Goal: Task Accomplishment & Management: Manage account settings

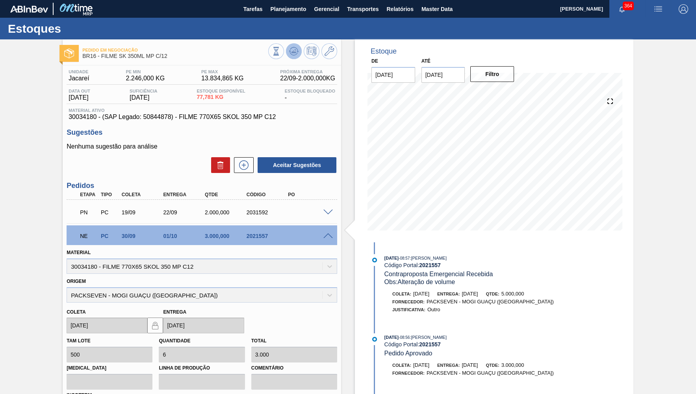
click at [295, 49] on icon at bounding box center [293, 50] width 9 height 9
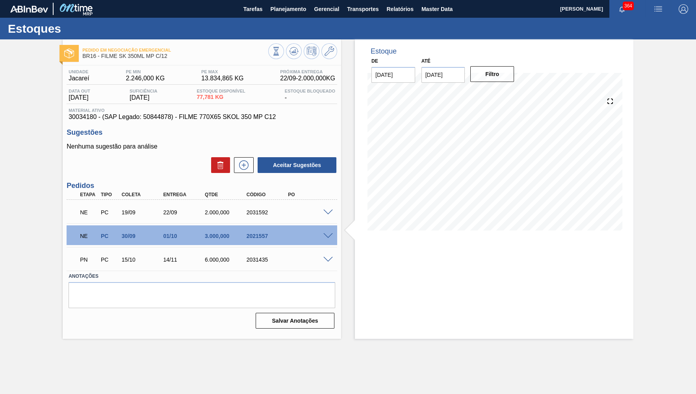
click at [326, 216] on div "NE PC 19/09 22/09 2.000,000 2031592" at bounding box center [202, 212] width 271 height 20
click at [329, 212] on span at bounding box center [327, 213] width 9 height 6
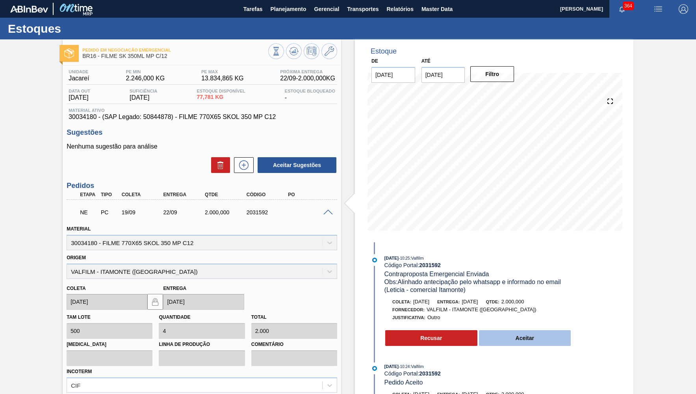
click at [535, 333] on button "Aceitar" at bounding box center [525, 338] width 92 height 16
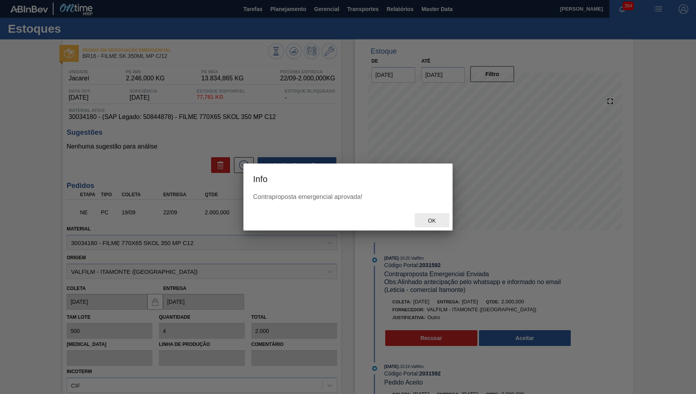
click at [429, 223] on span "Ok" at bounding box center [431, 220] width 20 height 6
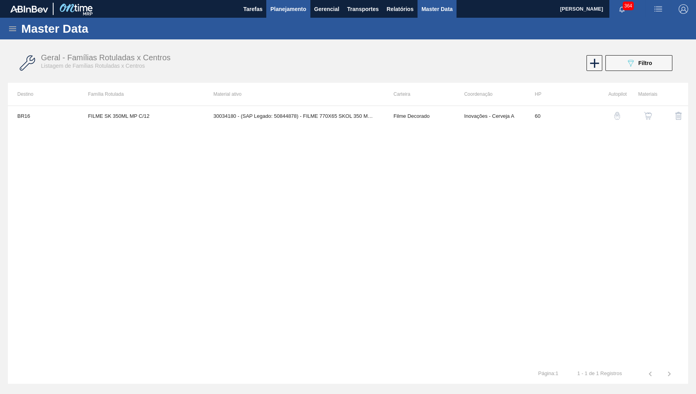
click at [293, 3] on button "Planejamento" at bounding box center [288, 9] width 44 height 18
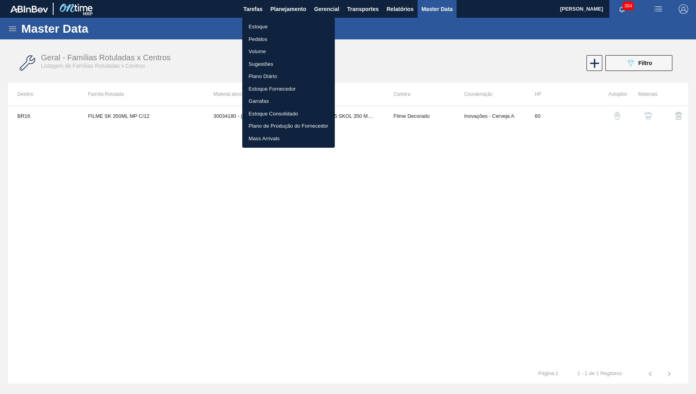
click at [275, 28] on li "Estoque" at bounding box center [288, 26] width 93 height 13
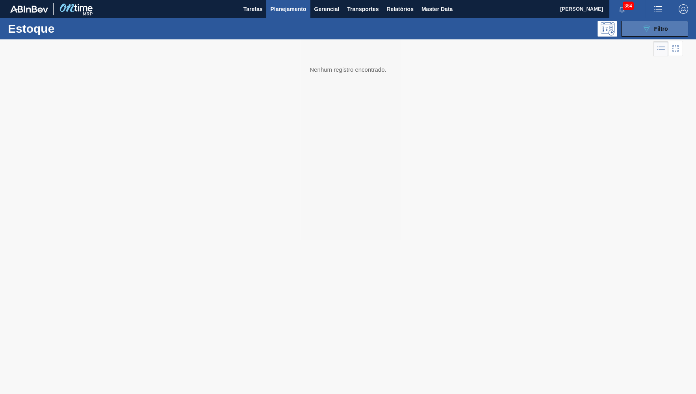
click at [642, 29] on icon "089F7B8B-B2A5-4AFE-B5C0-19BA573D28AC" at bounding box center [646, 28] width 9 height 9
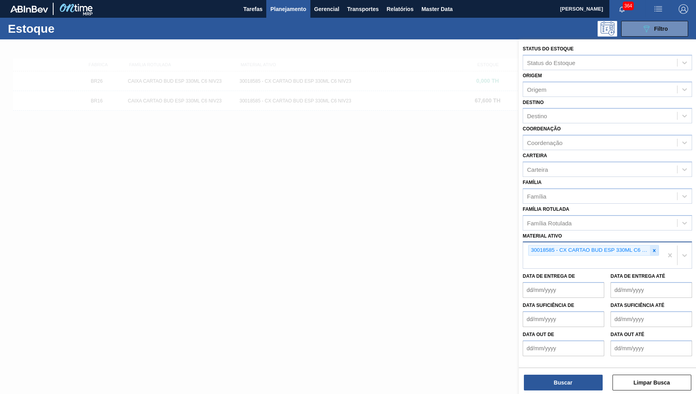
click at [656, 248] on icon at bounding box center [655, 251] width 6 height 6
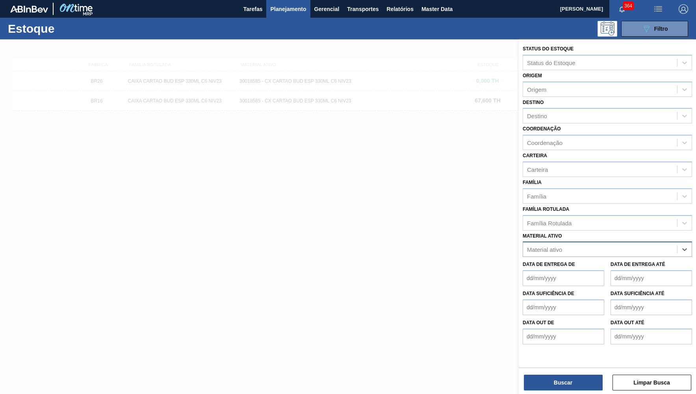
paste ativo "30034673"
type ativo "30034673"
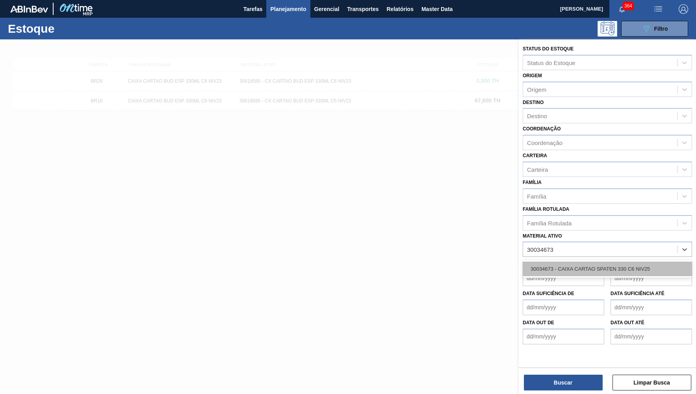
click at [646, 262] on div "30034673 - CAIXA CARTAO SPATEN 330 C6 NIV25" at bounding box center [607, 269] width 169 height 15
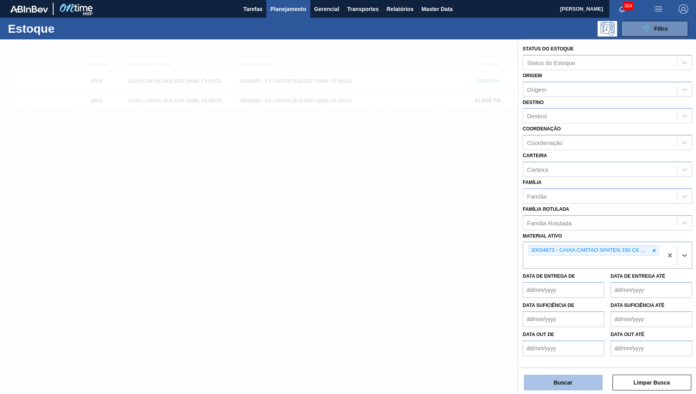
click at [593, 384] on button "Buscar" at bounding box center [563, 383] width 79 height 16
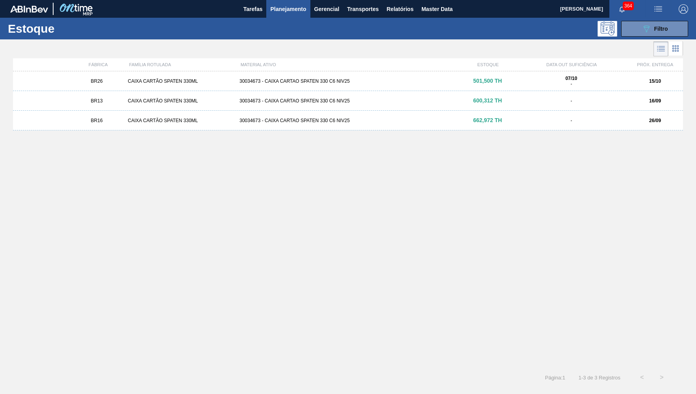
click at [134, 124] on div "BR16 CAIXA CARTÃO SPATEN 330ML 30034673 - CAIXA CARTAO SPATEN 330 C6 NIV25 662,…" at bounding box center [348, 121] width 670 height 20
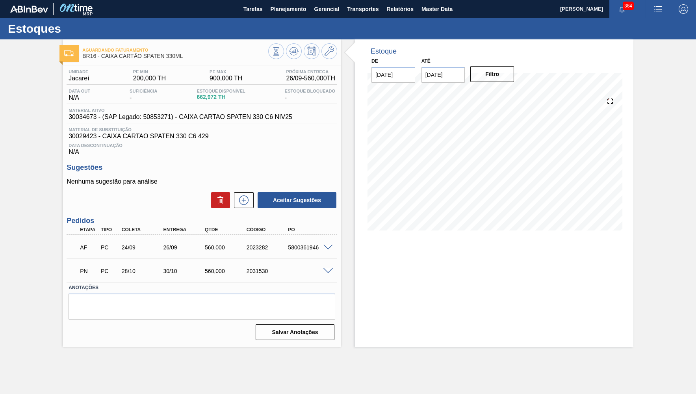
click at [186, 119] on span "30034673 - (SAP Legado: 50853271) - CAIXA CARTAO SPATEN 330 C6 NIV25" at bounding box center [181, 116] width 224 height 7
click at [199, 139] on span "30029423 - CAIXA CARTAO SPATEN 330 C6 429" at bounding box center [202, 136] width 267 height 7
click at [327, 248] on span at bounding box center [327, 248] width 9 height 6
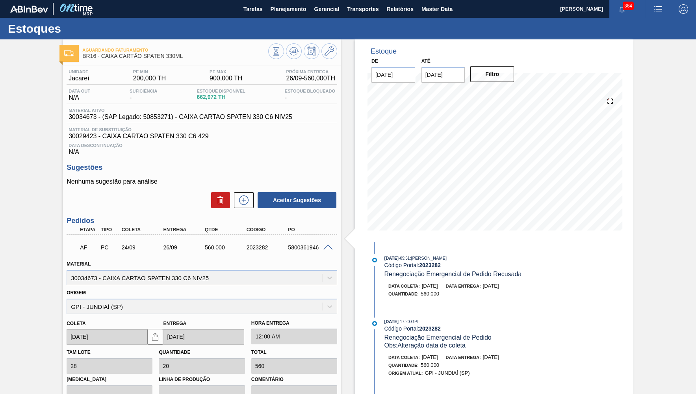
click at [327, 248] on span at bounding box center [327, 248] width 9 height 6
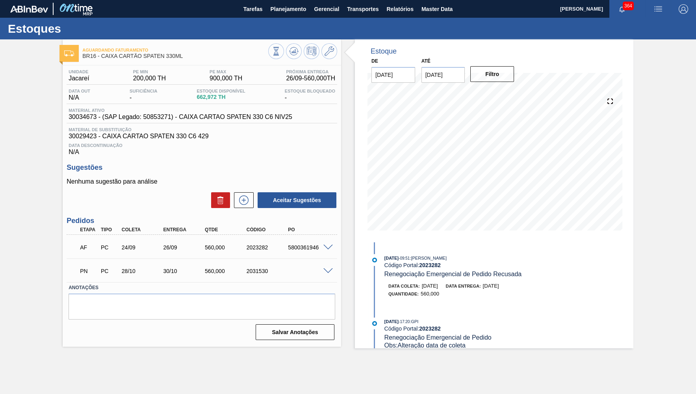
click at [326, 272] on span at bounding box center [327, 271] width 9 height 6
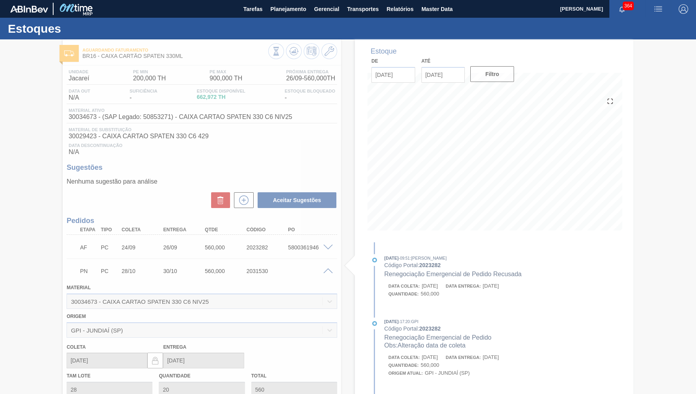
click at [326, 272] on div at bounding box center [348, 216] width 696 height 355
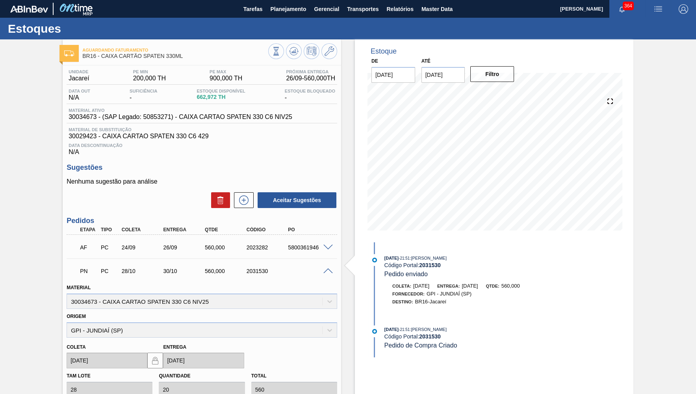
click at [87, 117] on span "30034673 - (SAP Legado: 50853271) - CAIXA CARTAO SPATEN 330 C6 NIV25" at bounding box center [181, 116] width 224 height 7
copy span "30034673"
click at [76, 134] on div "Material de Substituição 30029423 - CAIXA CARTAO SPATEN 330 C6 429" at bounding box center [202, 133] width 271 height 13
click at [84, 136] on span "30029423 - CAIXA CARTAO SPATEN 330 C6 429" at bounding box center [202, 136] width 267 height 7
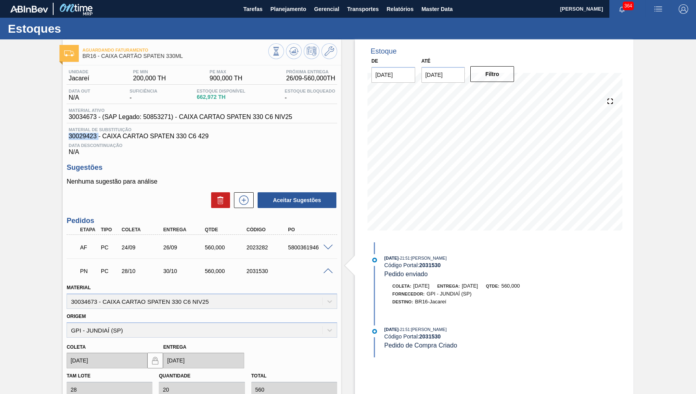
click at [84, 136] on span "30029423 - CAIXA CARTAO SPATEN 330 C6 429" at bounding box center [202, 136] width 267 height 7
copy span "30029423"
click at [88, 111] on span "Material ativo" at bounding box center [181, 110] width 224 height 5
click at [90, 120] on span "30034673 - (SAP Legado: 50853271) - CAIXA CARTAO SPATEN 330 C6 NIV25" at bounding box center [181, 116] width 224 height 7
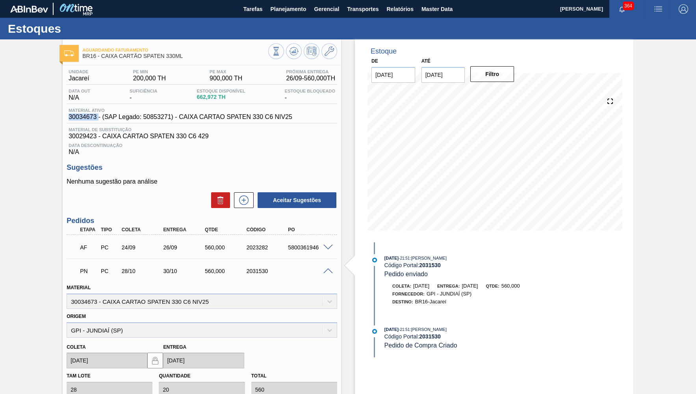
copy span "30034673"
drag, startPoint x: 264, startPoint y: 13, endPoint x: 269, endPoint y: 13, distance: 5.5
click at [269, 13] on div "Tarefas Planejamento Gerencial Transportes Relatórios Master Data" at bounding box center [348, 9] width 696 height 18
click at [275, 15] on button "Planejamento" at bounding box center [288, 9] width 44 height 18
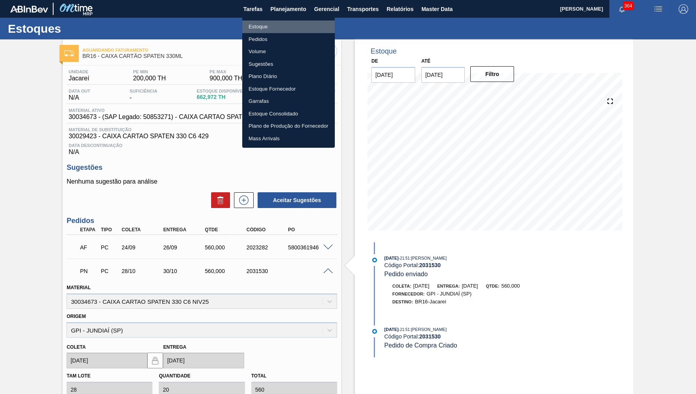
click at [269, 30] on li "Estoque" at bounding box center [288, 26] width 93 height 13
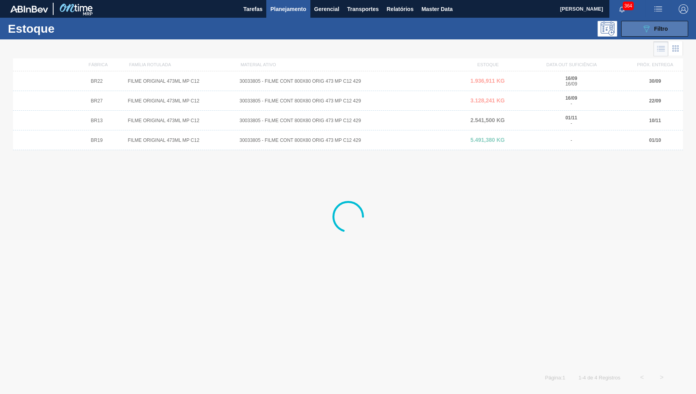
click at [644, 30] on icon "089F7B8B-B2A5-4AFE-B5C0-19BA573D28AC" at bounding box center [646, 28] width 9 height 9
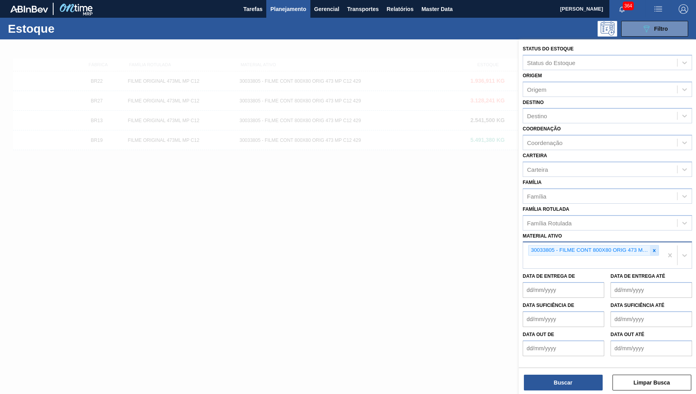
click at [652, 248] on icon at bounding box center [655, 251] width 6 height 6
paste ativo "30029829"
type ativo "30029829"
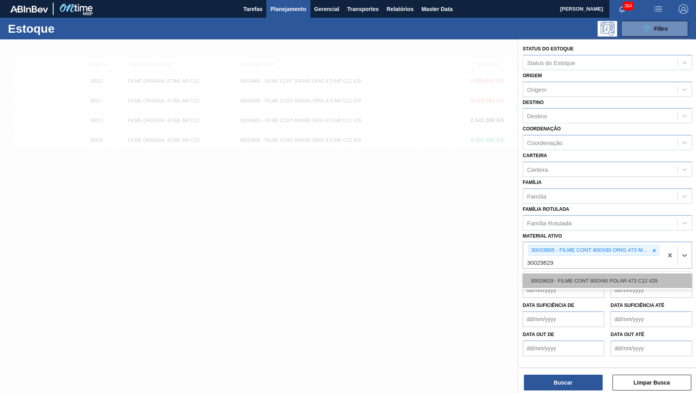
click at [603, 274] on div "30029829 - FILME CONT 800X60 POLAR 473 C12 429" at bounding box center [607, 280] width 169 height 15
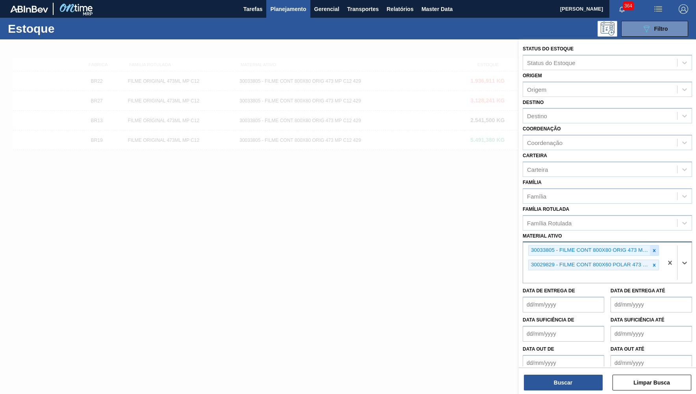
click at [655, 248] on icon at bounding box center [655, 251] width 6 height 6
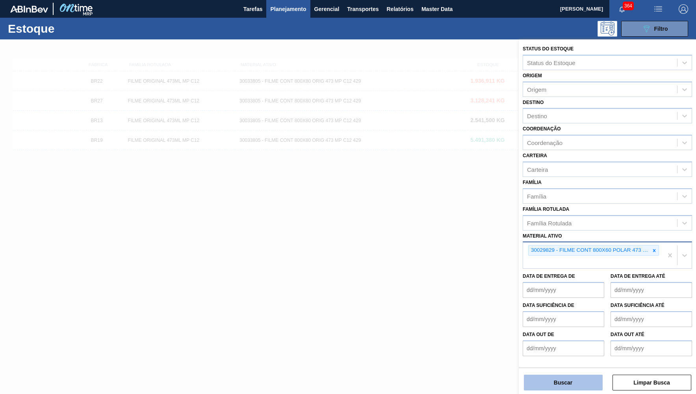
click at [570, 385] on button "Buscar" at bounding box center [563, 383] width 79 height 16
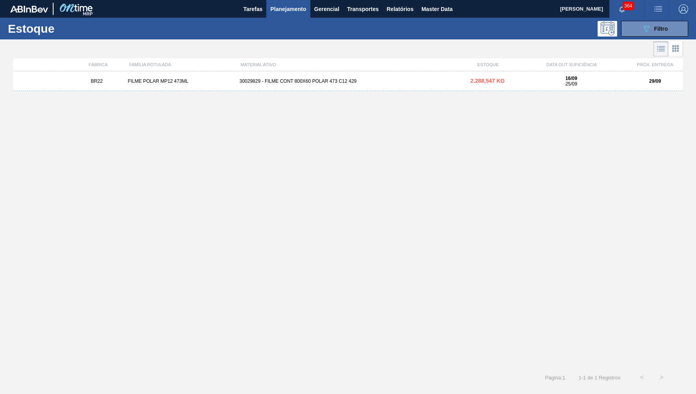
click at [308, 85] on div "BR22 FILME POLAR MP12 473ML 30029829 - FILME CONT 800X60 POLAR 473 C12 429 2.28…" at bounding box center [348, 81] width 670 height 20
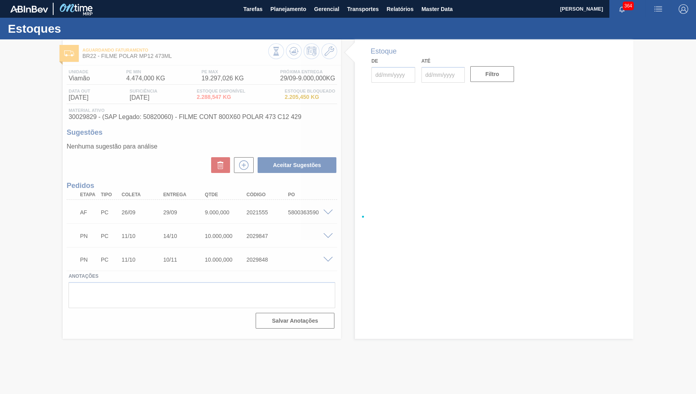
type input "[DATE]"
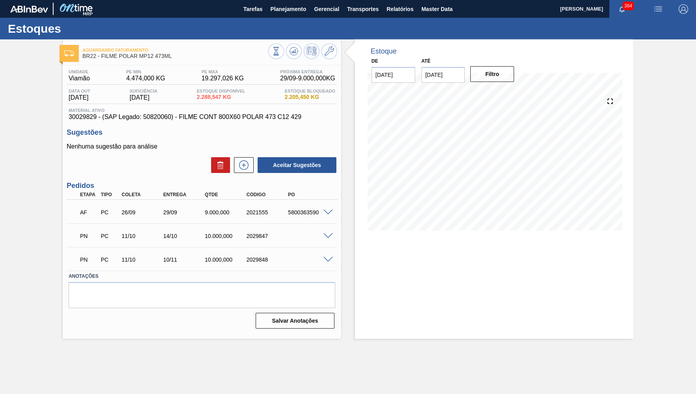
drag, startPoint x: 328, startPoint y: 214, endPoint x: 329, endPoint y: 220, distance: 6.3
click at [329, 219] on div "AF PC 26/09 29/09 9.000,000 2021555 5800363590" at bounding box center [202, 212] width 271 height 20
click at [325, 213] on span at bounding box center [327, 213] width 9 height 6
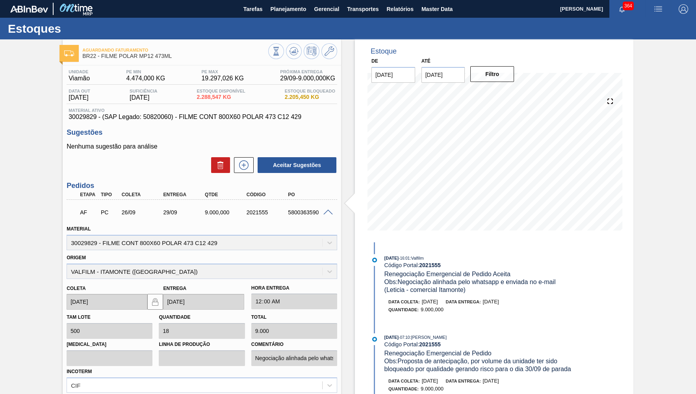
click at [326, 213] on span at bounding box center [327, 213] width 9 height 6
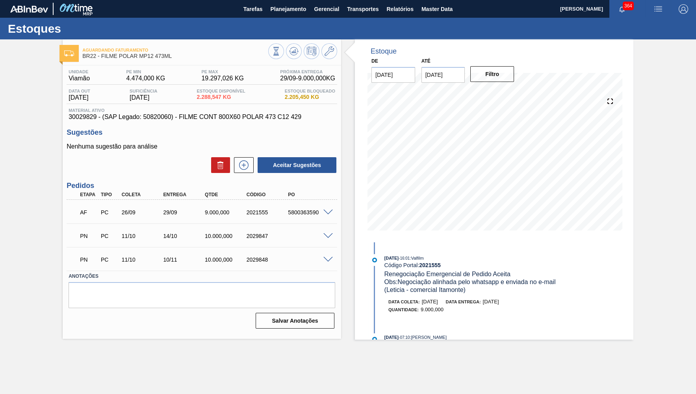
click at [326, 215] on div "5800363590" at bounding box center [309, 212] width 46 height 6
click at [321, 207] on div "AF PC 26/09 29/09 9.000,000 2021555 5800363590" at bounding box center [200, 212] width 250 height 16
click at [322, 208] on div "AF PC 26/09 29/09 9.000,000 2021555 5800363590" at bounding box center [200, 212] width 250 height 16
click at [327, 213] on span at bounding box center [327, 213] width 9 height 6
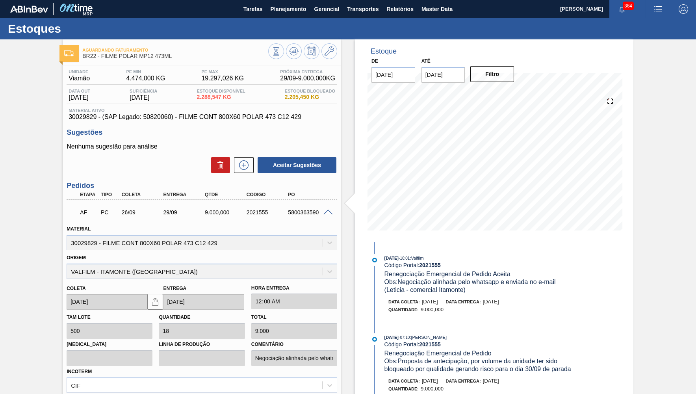
click at [109, 114] on div "Material ativo 30029829 - (SAP Legado: 50820060) - FILME CONT 800X60 POLAR 473 …" at bounding box center [202, 114] width 271 height 13
click at [114, 116] on span "30029829 - (SAP Legado: 50820060) - FILME CONT 800X60 POLAR 473 C12 429" at bounding box center [202, 116] width 267 height 7
click at [237, 215] on div "9.000,000" at bounding box center [226, 212] width 46 height 6
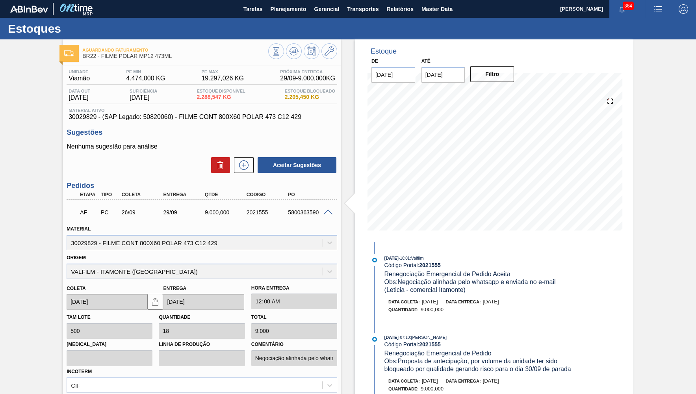
click at [264, 208] on div "AF PC 26/09 29/09 9.000,000 2021555 5800363590" at bounding box center [200, 212] width 250 height 16
drag, startPoint x: 167, startPoint y: 217, endPoint x: 185, endPoint y: 222, distance: 18.0
click at [166, 215] on div "26/09" at bounding box center [143, 212] width 46 height 6
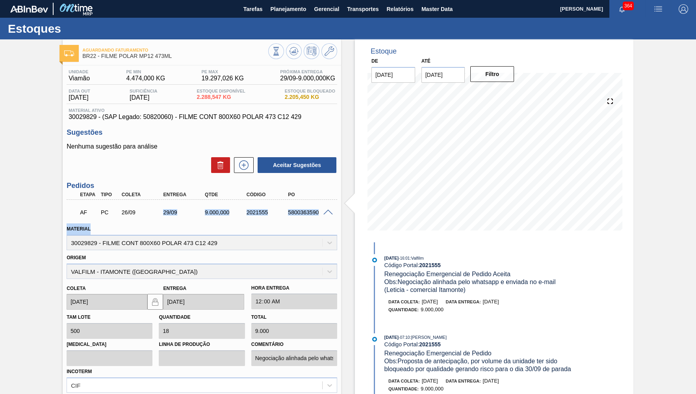
click at [179, 212] on div "29/09" at bounding box center [184, 212] width 46 height 6
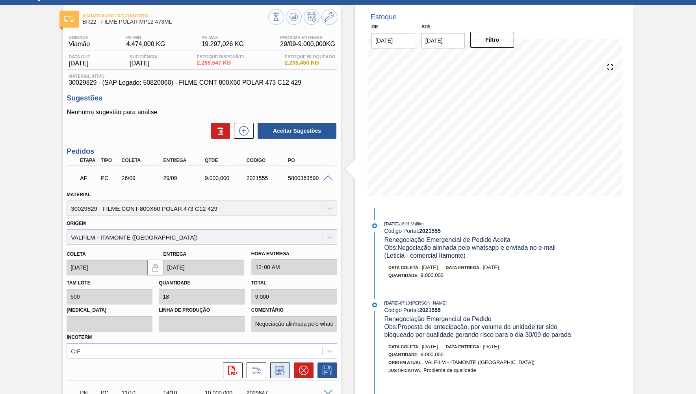
scroll to position [77, 0]
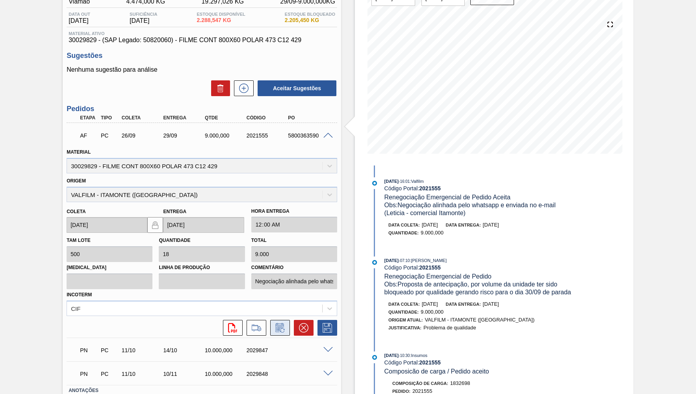
click at [280, 323] on icon at bounding box center [280, 327] width 13 height 9
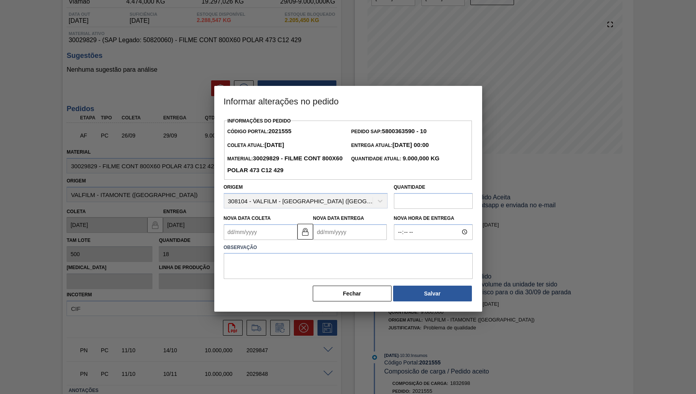
click at [352, 213] on div "Nova Data Entrega" at bounding box center [350, 226] width 74 height 27
click at [358, 224] on Entrega2021555 "Nova Data Entrega" at bounding box center [350, 232] width 74 height 16
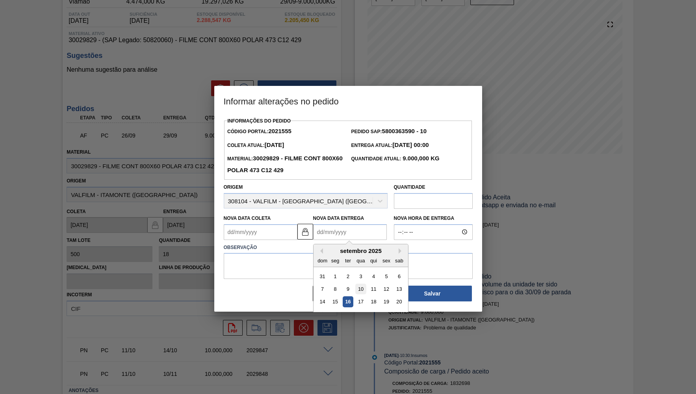
scroll to position [20, 0]
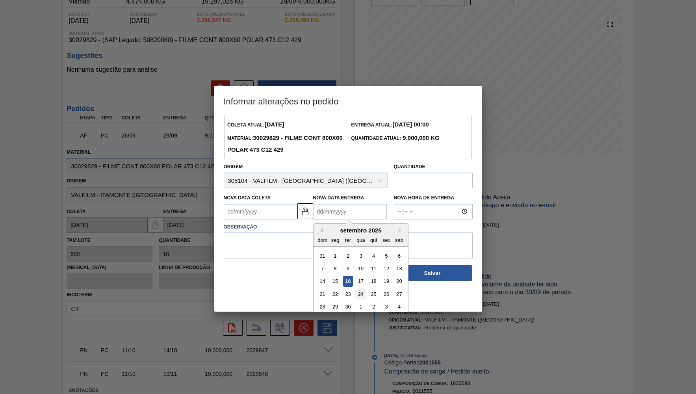
click at [355, 289] on div "24" at bounding box center [360, 294] width 11 height 11
type Coleta2021555 "21/09/2025"
type Entrega2021555 "24/09/2025"
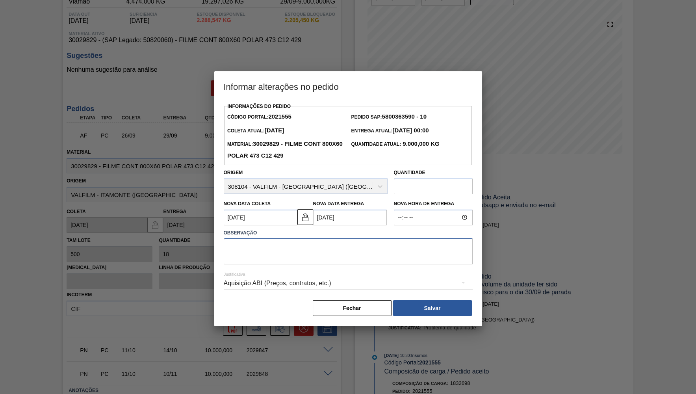
click at [279, 247] on textarea at bounding box center [348, 251] width 249 height 26
click at [246, 243] on textarea "Pospota de atencipação" at bounding box center [348, 251] width 249 height 26
click at [334, 250] on textarea "Posposta de atencipação" at bounding box center [348, 251] width 249 height 26
type textarea "Posposta de antecipação"
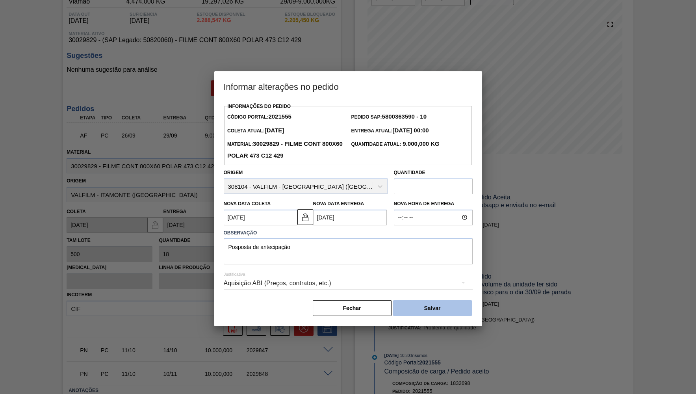
click at [442, 300] on button "Salvar" at bounding box center [432, 308] width 79 height 16
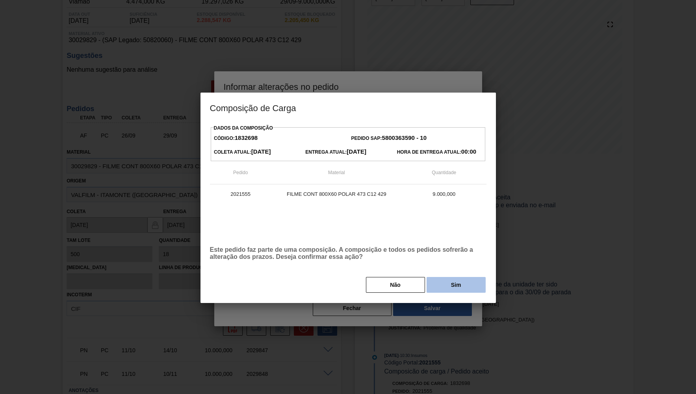
click at [442, 278] on button "Sim" at bounding box center [456, 285] width 59 height 16
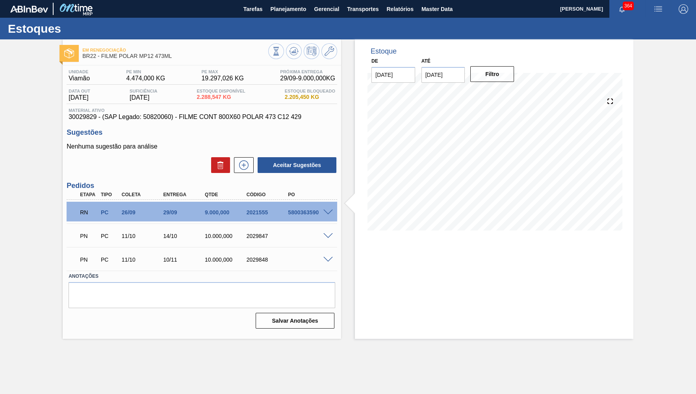
click at [238, 120] on span "30029829 - (SAP Legado: 50820060) - FILME CONT 800X60 POLAR 473 C12 429" at bounding box center [202, 116] width 267 height 7
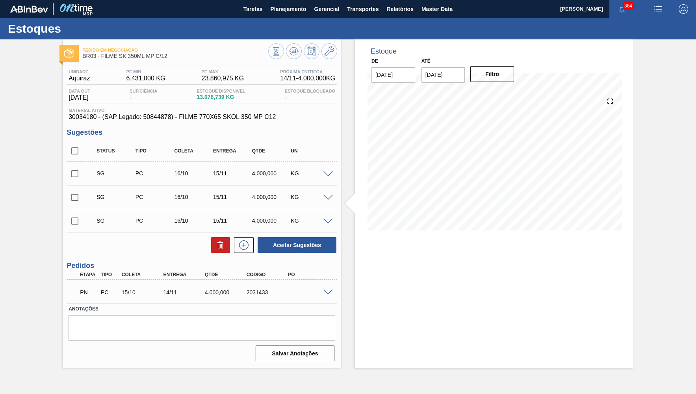
click at [327, 293] on span at bounding box center [327, 293] width 9 height 6
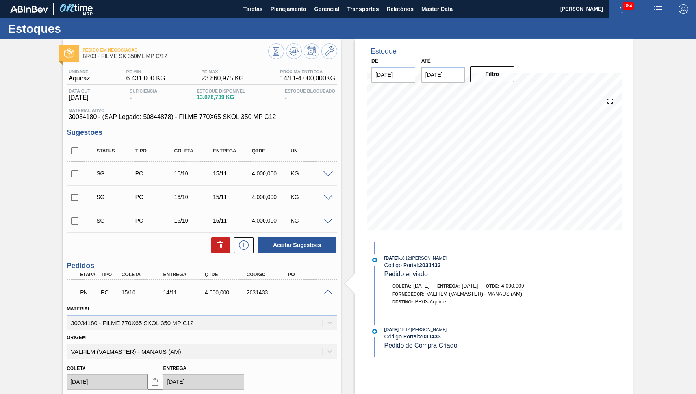
click at [327, 293] on span at bounding box center [327, 293] width 9 height 6
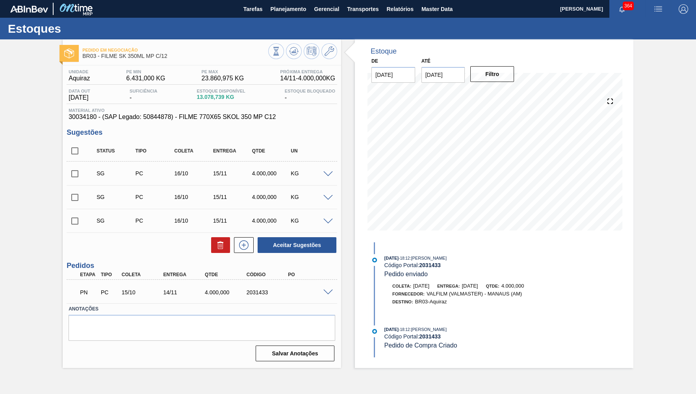
click at [330, 292] on span at bounding box center [327, 293] width 9 height 6
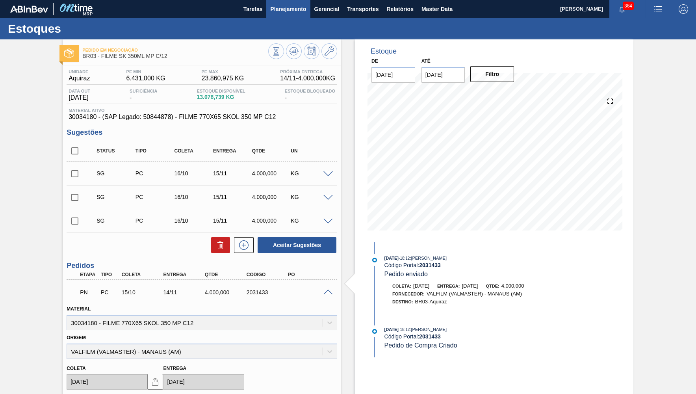
click at [286, 13] on span "Planejamento" at bounding box center [288, 8] width 36 height 9
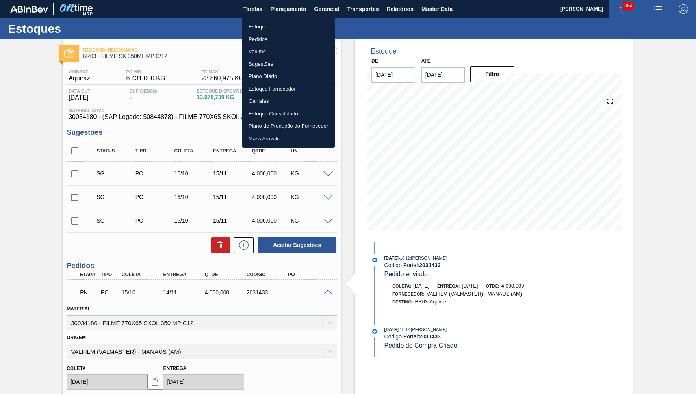
click at [255, 27] on li "Estoque" at bounding box center [288, 26] width 93 height 13
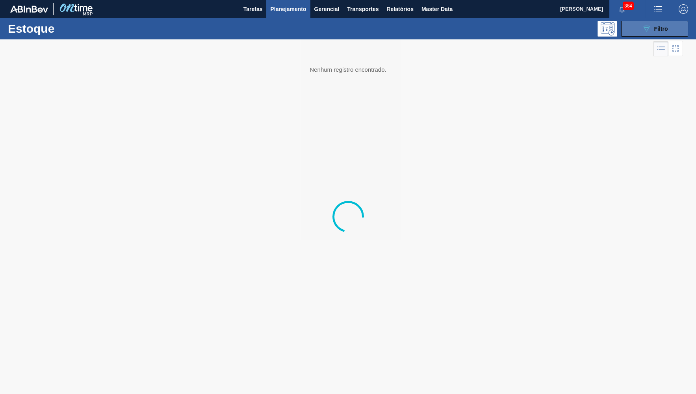
click at [670, 28] on button "089F7B8B-B2A5-4AFE-B5C0-19BA573D28AC Filtro" at bounding box center [654, 29] width 67 height 16
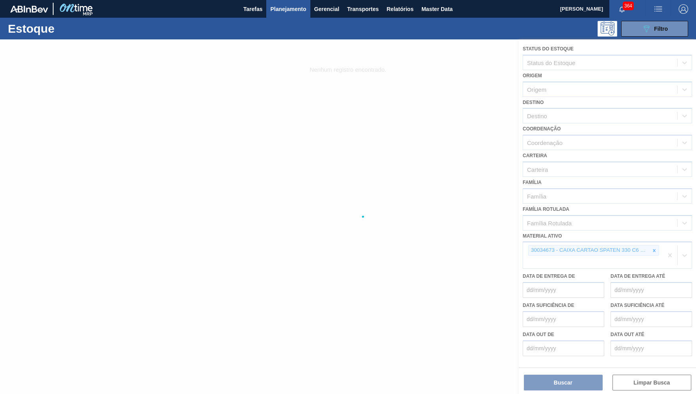
click at [653, 242] on div at bounding box center [348, 216] width 696 height 355
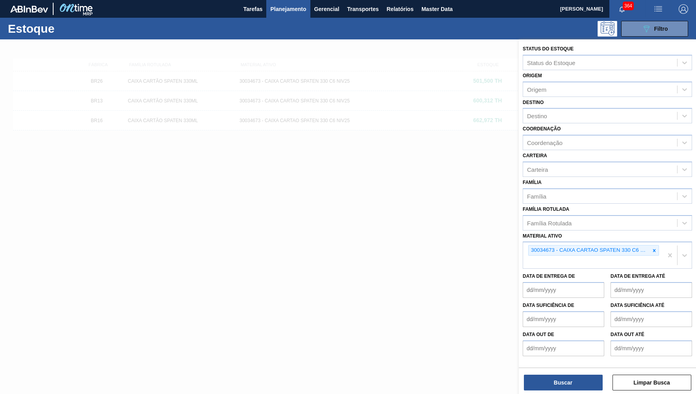
click at [653, 248] on icon at bounding box center [655, 251] width 6 height 6
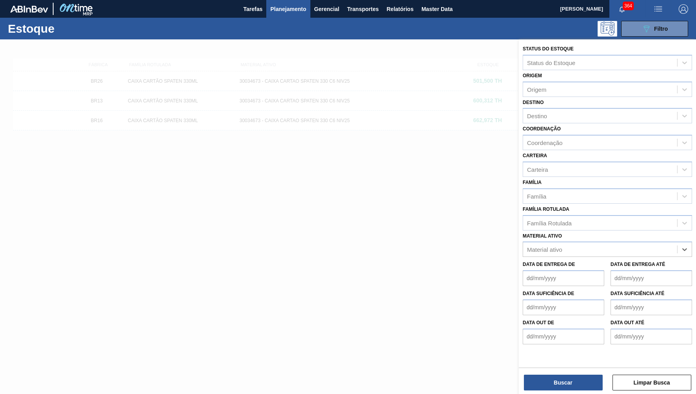
paste ativo "30033805"
type ativo "30033805"
click at [585, 264] on div "30033805 - FILME CONT 800X80 ORIG 473 MP C12 429" at bounding box center [607, 269] width 169 height 15
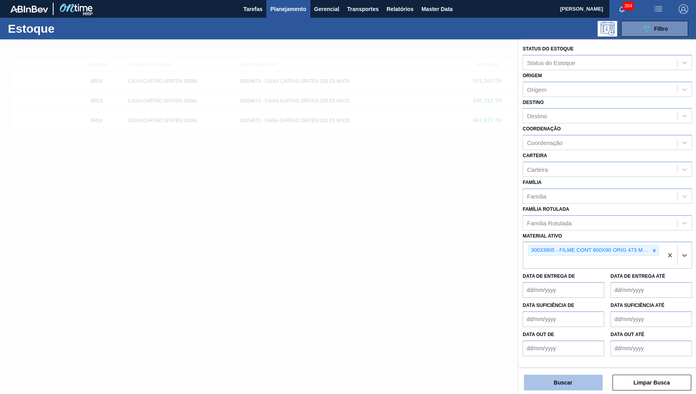
click at [576, 387] on button "Buscar" at bounding box center [563, 383] width 79 height 16
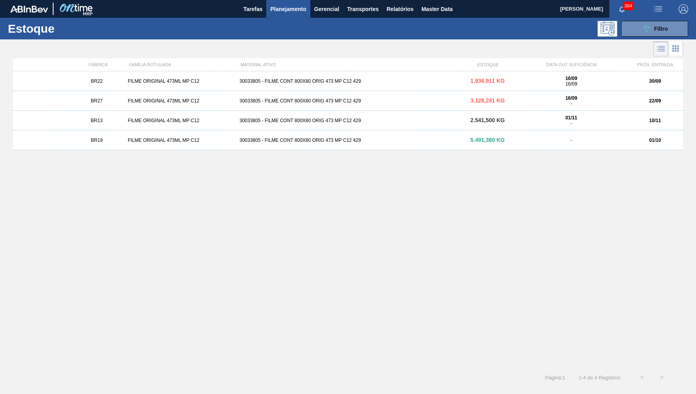
click at [114, 106] on div "BR27 FILME ORIGINAL 473ML MP C12 30033805 - FILME CONT 800X80 ORIG 473 MP C12 4…" at bounding box center [348, 101] width 670 height 20
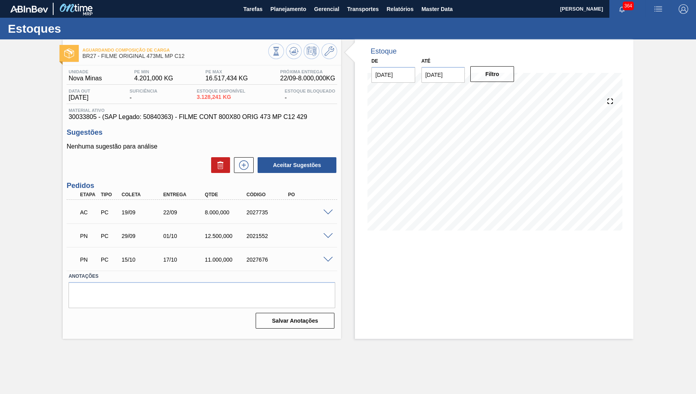
click at [329, 215] on div "AC PC 19/09 22/09 8.000,000 2027735" at bounding box center [202, 212] width 271 height 20
click at [329, 212] on span at bounding box center [327, 213] width 9 height 6
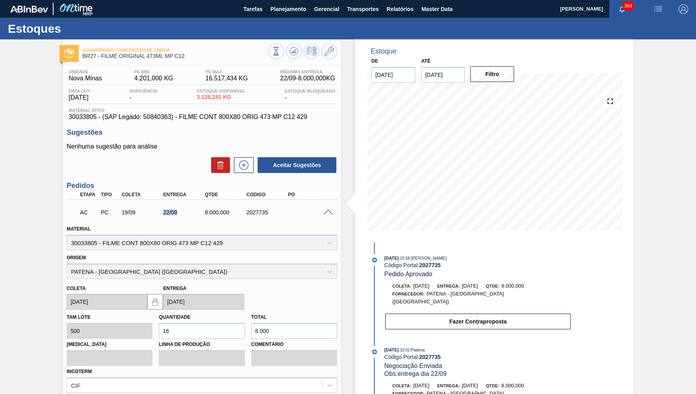
drag, startPoint x: 163, startPoint y: 214, endPoint x: 179, endPoint y: 214, distance: 16.5
click at [179, 214] on div "22/09" at bounding box center [184, 212] width 46 height 6
click at [291, 11] on span "Planejamento" at bounding box center [288, 8] width 36 height 9
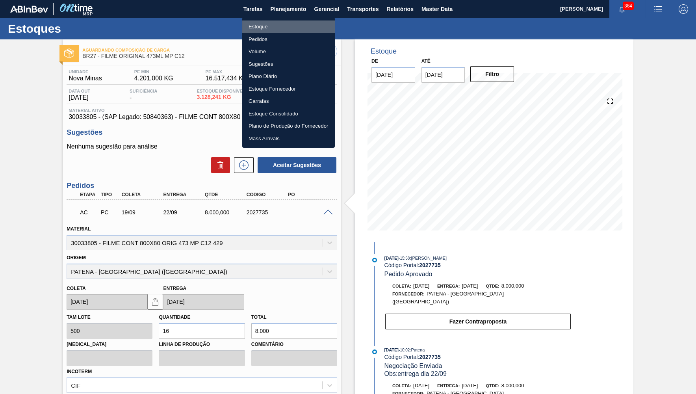
click at [273, 28] on li "Estoque" at bounding box center [288, 26] width 93 height 13
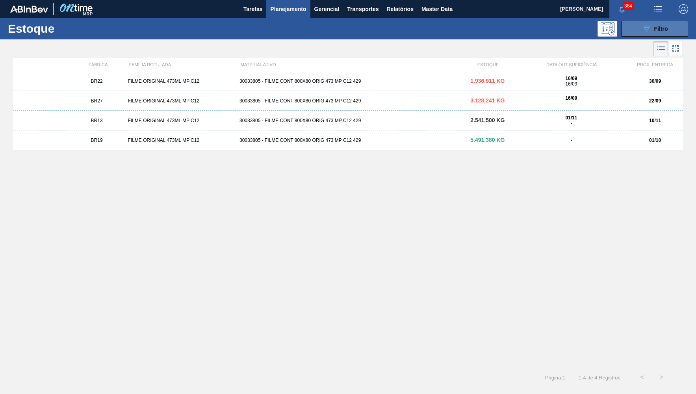
click at [651, 32] on div "089F7B8B-B2A5-4AFE-B5C0-19BA573D28AC Filtro" at bounding box center [655, 28] width 26 height 9
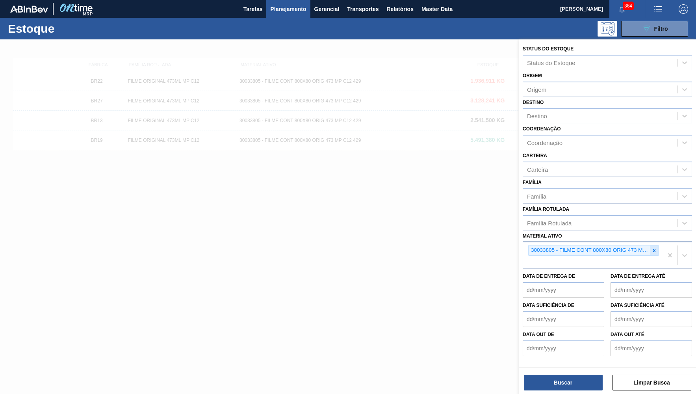
click at [657, 248] on icon at bounding box center [655, 251] width 6 height 6
paste ativo "30029828"
type ativo "30029828"
drag, startPoint x: 582, startPoint y: 276, endPoint x: 636, endPoint y: 263, distance: 55.8
click at [591, 283] on div "Status do Estoque Status do Estoque Origem Origem Destino Destino Coordenação C…" at bounding box center [607, 199] width 177 height 321
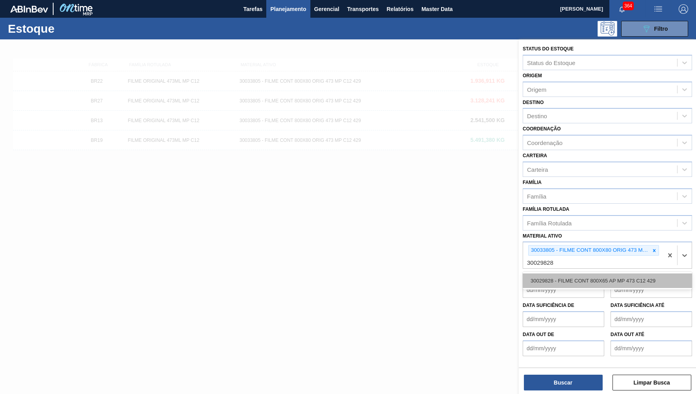
click at [659, 273] on div "30029828 - FILME CONT 800X65 AP MP 473 C12 429" at bounding box center [607, 280] width 169 height 15
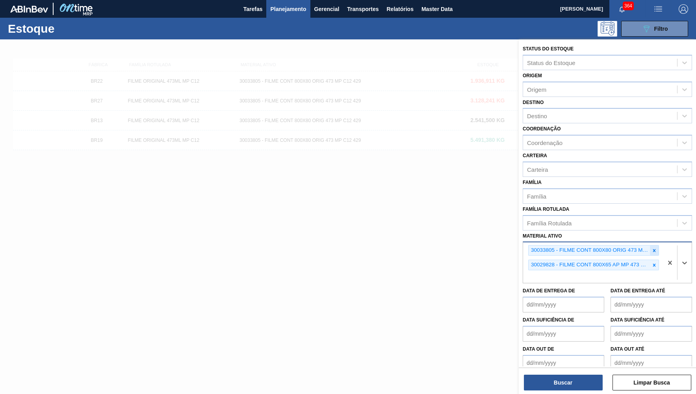
click at [654, 248] on icon at bounding box center [655, 251] width 6 height 6
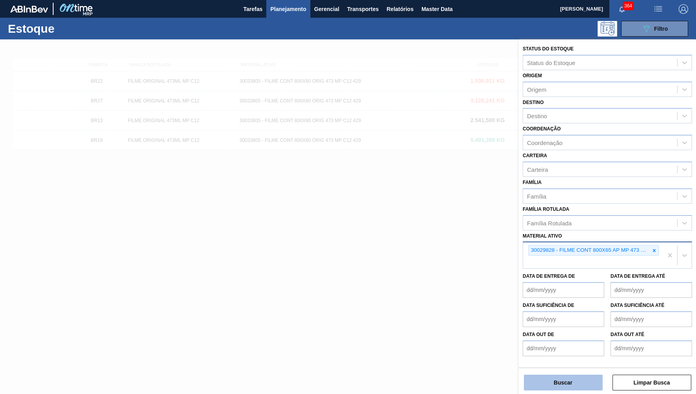
click at [582, 379] on button "Buscar" at bounding box center [563, 383] width 79 height 16
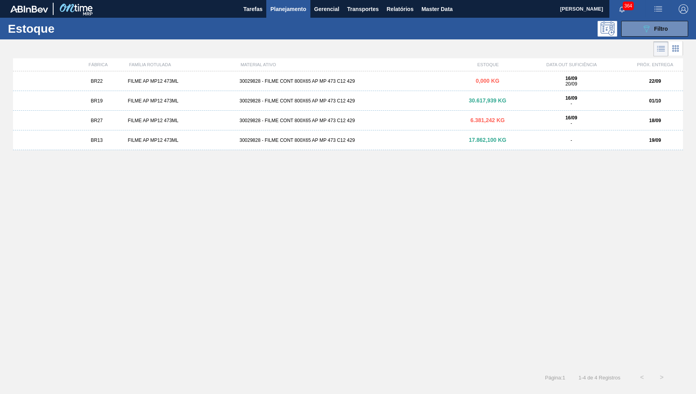
click at [130, 82] on div "FILME AP MP12 473ML" at bounding box center [179, 81] width 111 height 6
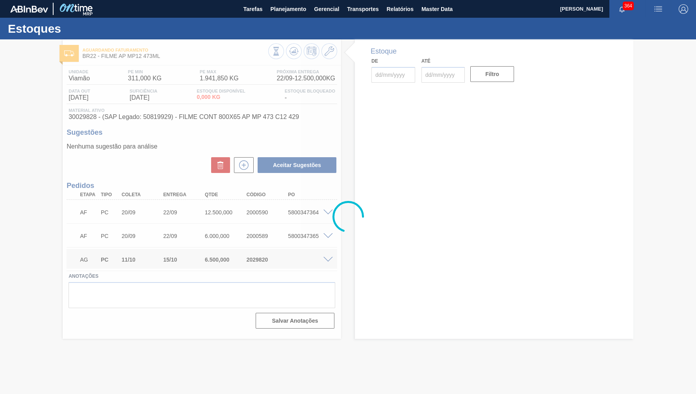
type input "[DATE]"
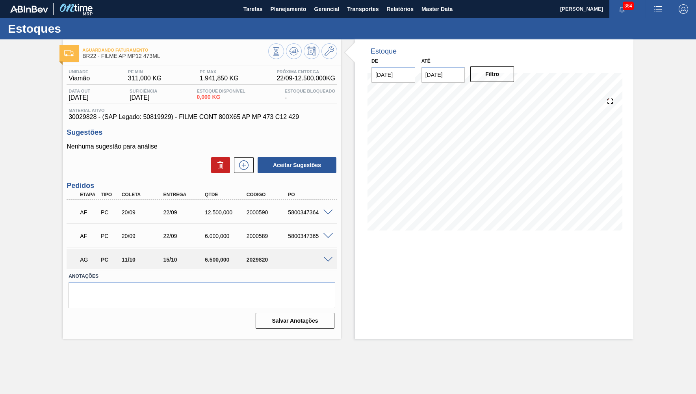
click at [328, 256] on div at bounding box center [329, 259] width 16 height 6
click at [327, 258] on span at bounding box center [327, 260] width 9 height 6
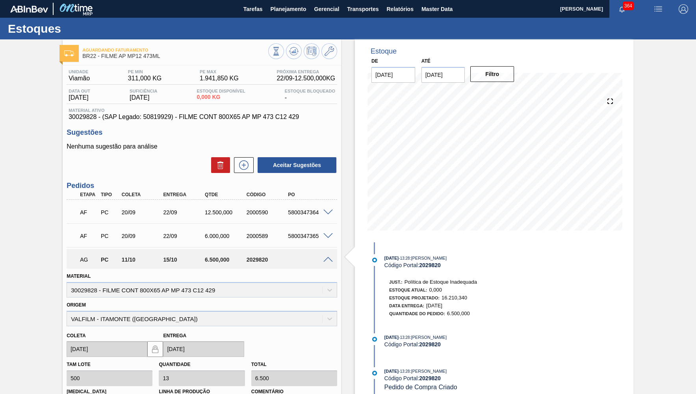
click at [165, 117] on span "30029828 - (SAP Legado: 50819929) - FILME CONT 800X65 AP MP 473 C12 429" at bounding box center [202, 116] width 267 height 7
click at [211, 213] on div "12.500,000" at bounding box center [226, 212] width 46 height 6
drag, startPoint x: 322, startPoint y: 211, endPoint x: 329, endPoint y: 213, distance: 7.5
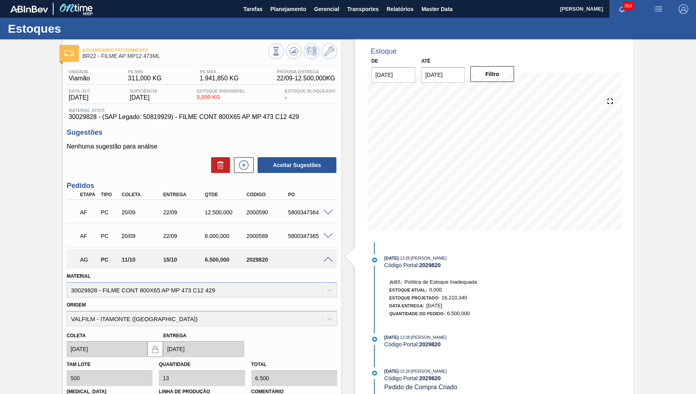
click at [329, 213] on div at bounding box center [329, 212] width 16 height 6
click at [329, 213] on span at bounding box center [327, 213] width 9 height 6
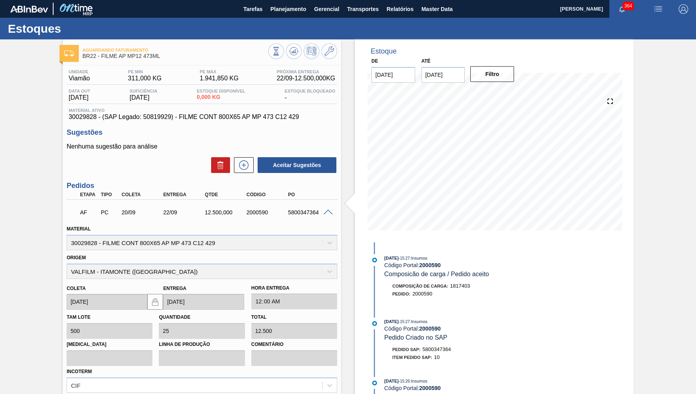
click at [191, 114] on div "Material ativo 30029828 - (SAP Legado: 50819929) - FILME CONT 800X65 AP MP 473 …" at bounding box center [202, 114] width 271 height 13
click at [196, 117] on span "30029828 - (SAP Legado: 50819929) - FILME CONT 800X65 AP MP 473 C12 429" at bounding box center [202, 116] width 267 height 7
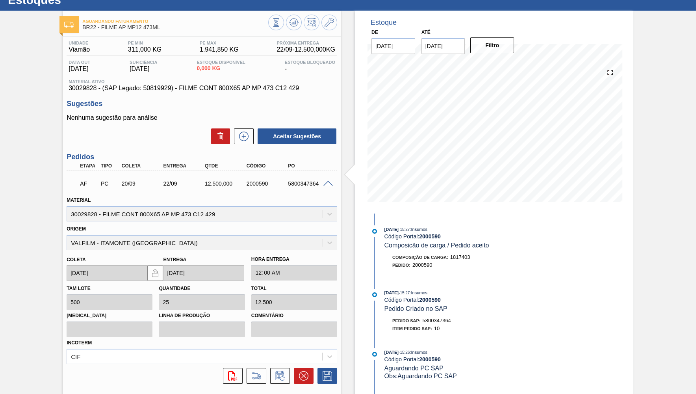
scroll to position [77, 0]
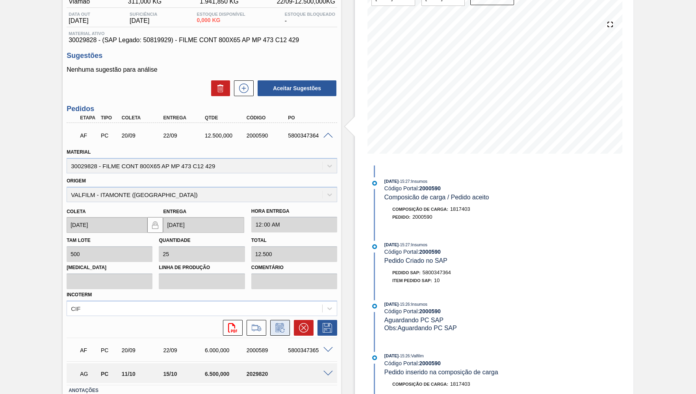
click at [274, 323] on icon at bounding box center [280, 327] width 13 height 9
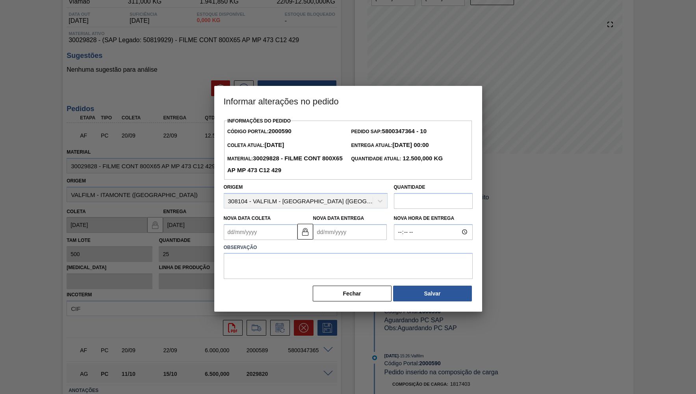
click at [340, 304] on div "Informações do Pedido Código Portal: 2000590 Pedido SAP: 5800347364 - 10 Coleta…" at bounding box center [348, 213] width 268 height 196
click at [342, 291] on button "Fechar" at bounding box center [352, 294] width 79 height 16
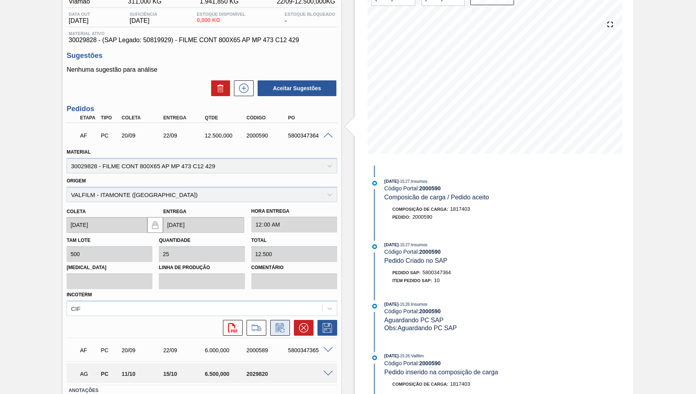
click at [286, 320] on button at bounding box center [280, 328] width 20 height 16
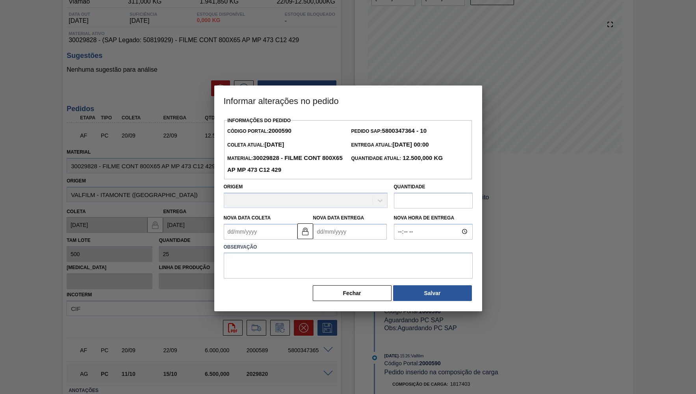
click at [323, 230] on Entrega2000590 "Nova Data Entrega" at bounding box center [350, 232] width 74 height 16
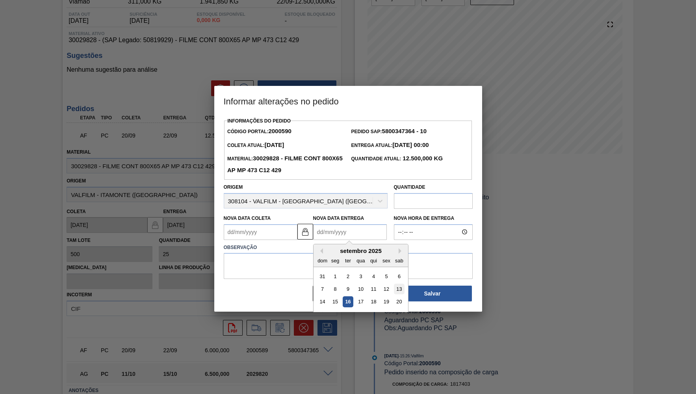
scroll to position [20, 0]
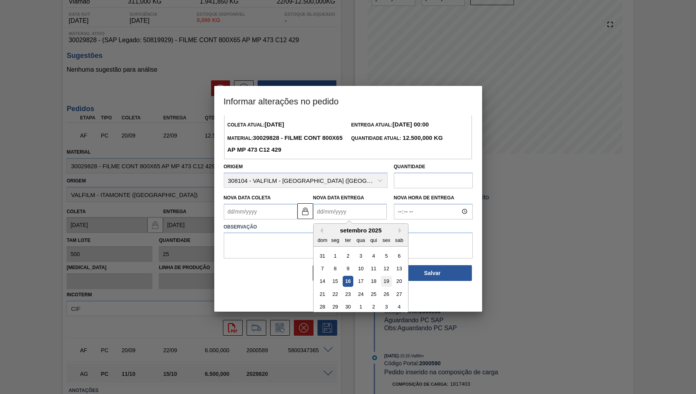
click at [381, 276] on div "19" at bounding box center [386, 281] width 11 height 11
type Coleta2000590 "15/09/2025"
type Entrega2000590 "19/09/2025"
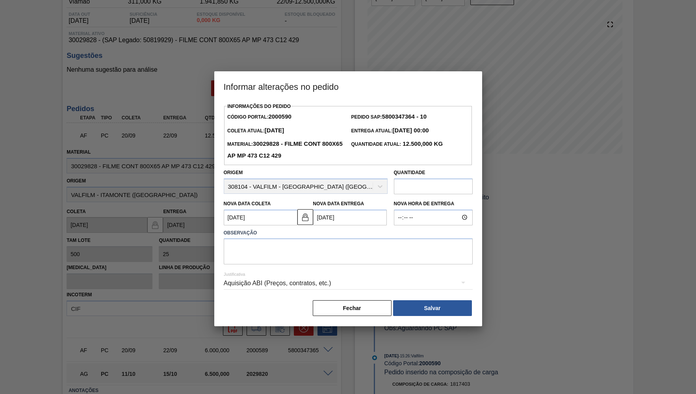
scroll to position [0, 0]
click at [314, 238] on textarea at bounding box center [348, 251] width 249 height 26
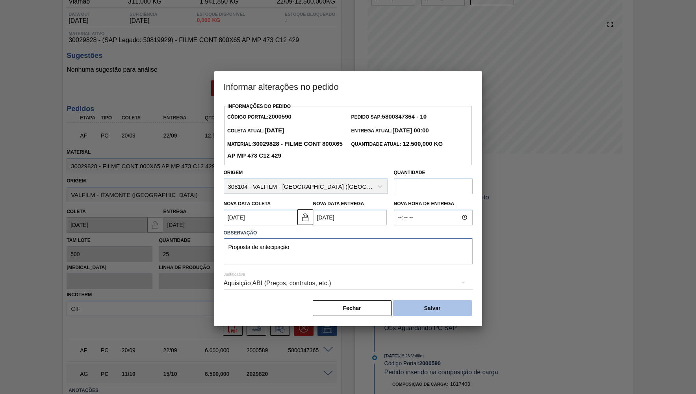
type textarea "Proposta de antecipação"
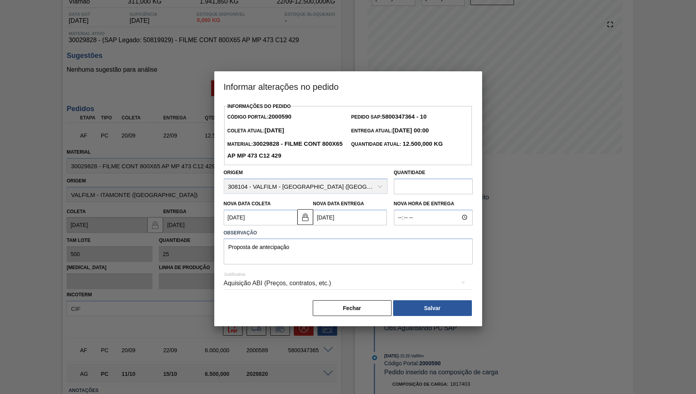
drag, startPoint x: 394, startPoint y: 129, endPoint x: 470, endPoint y: 130, distance: 76.0
click at [470, 130] on div "Entrega Atual: 22/09/2025 00:00" at bounding box center [410, 131] width 124 height 12
click at [316, 245] on textarea "Proposta de antecipação" at bounding box center [348, 251] width 249 height 26
click at [264, 204] on div "Nova Data Coleta 15/09/2025" at bounding box center [261, 211] width 74 height 27
click at [343, 234] on div "Observação Proposta de antecipação" at bounding box center [348, 245] width 249 height 37
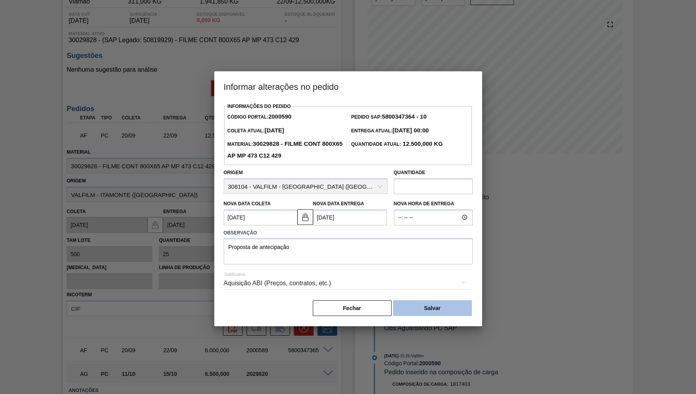
click at [430, 305] on button "Salvar" at bounding box center [432, 308] width 79 height 16
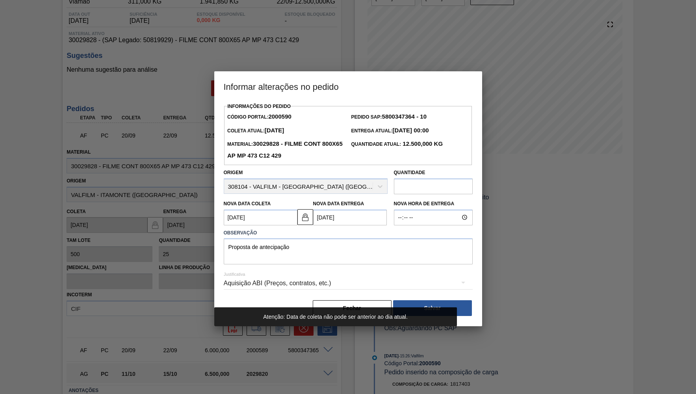
click at [251, 205] on div "Nova Data Coleta 15/09/2025" at bounding box center [261, 211] width 74 height 27
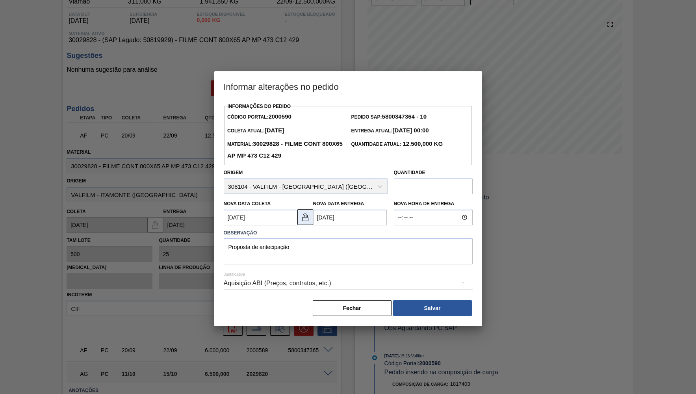
click at [306, 212] on img at bounding box center [305, 216] width 9 height 9
click at [273, 212] on Coleta2000590 "15/09/2025" at bounding box center [261, 218] width 74 height 16
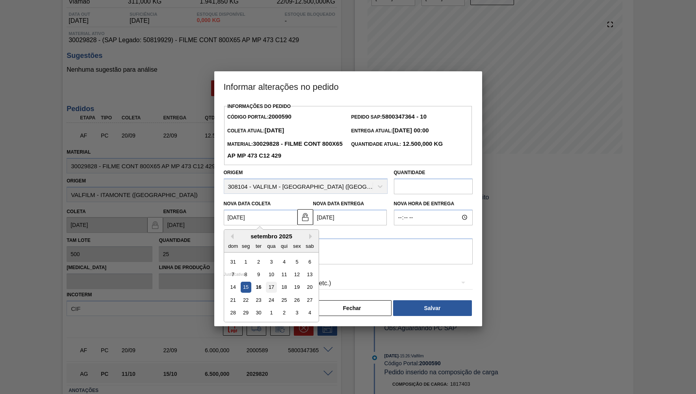
click at [268, 282] on div "17" at bounding box center [271, 287] width 11 height 11
type Coleta2000590 "17/09/2025"
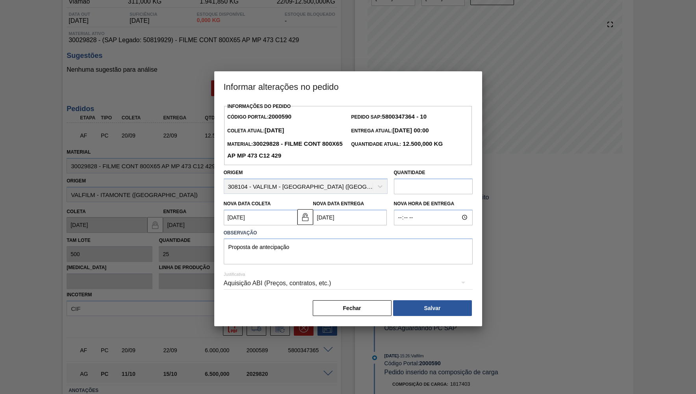
click at [356, 225] on div "Observação Proposta de antecipação" at bounding box center [348, 244] width 255 height 39
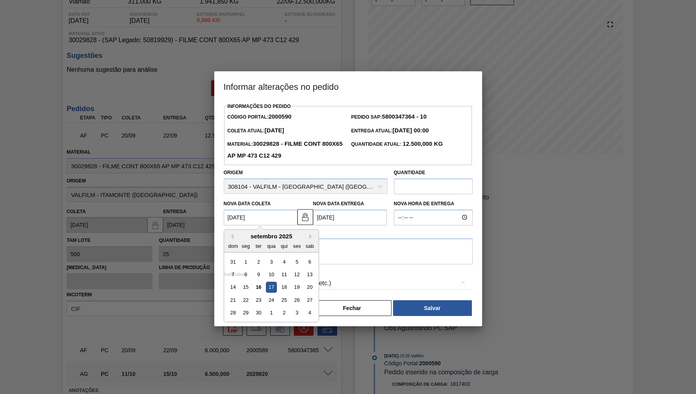
click at [238, 220] on Coleta2000590 "17/09/2025" at bounding box center [261, 218] width 74 height 16
click at [330, 215] on Entrega2000590 "19/09/2025" at bounding box center [350, 218] width 74 height 16
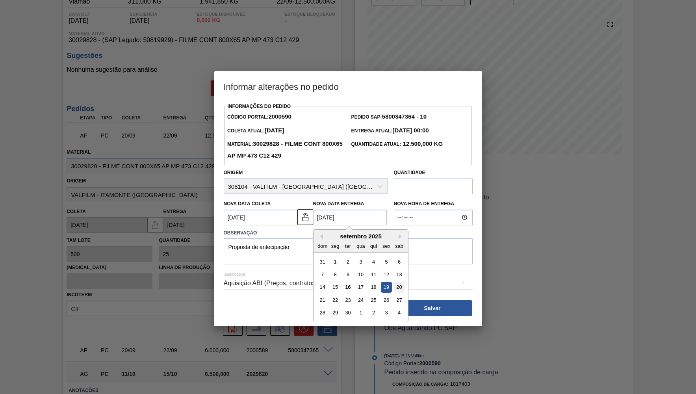
click at [394, 282] on div "20" at bounding box center [399, 287] width 11 height 11
type Entrega2000590 "[DATE]"
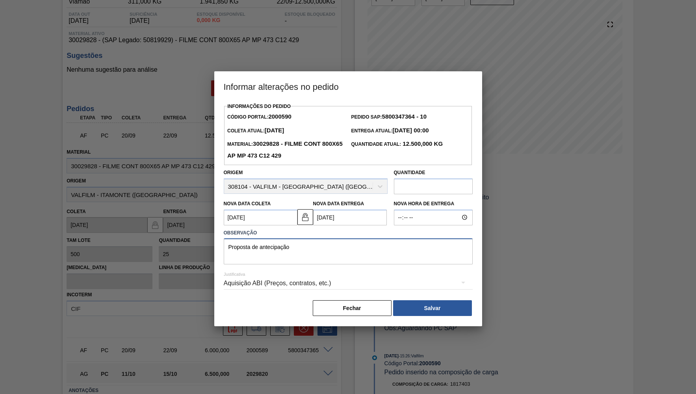
click at [366, 250] on textarea "Proposta de antecipação" at bounding box center [348, 251] width 249 height 26
click at [256, 210] on Coleta2000590 "17/09/2025" at bounding box center [261, 218] width 74 height 16
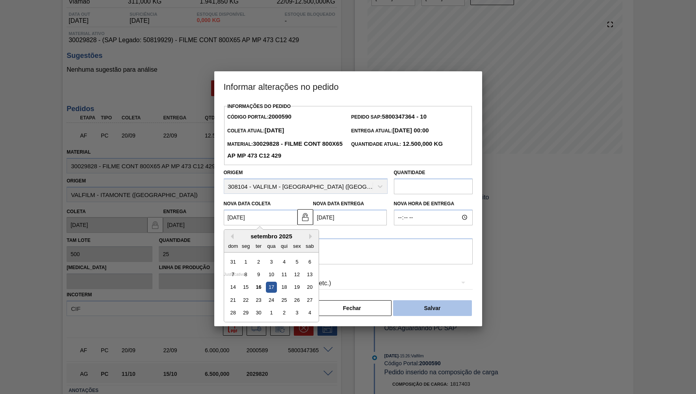
click at [432, 301] on button "Salvar" at bounding box center [432, 308] width 79 height 16
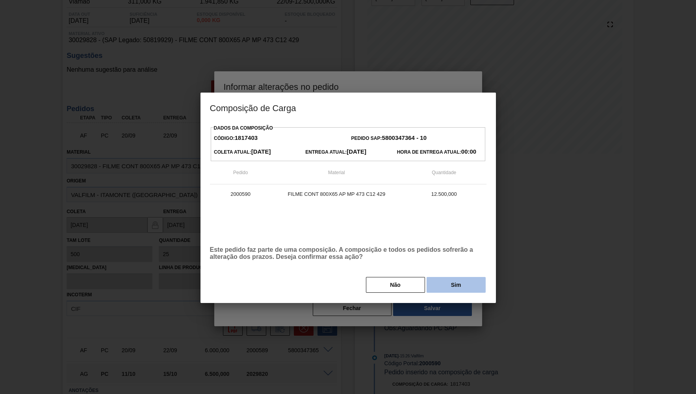
click at [436, 283] on button "Sim" at bounding box center [456, 285] width 59 height 16
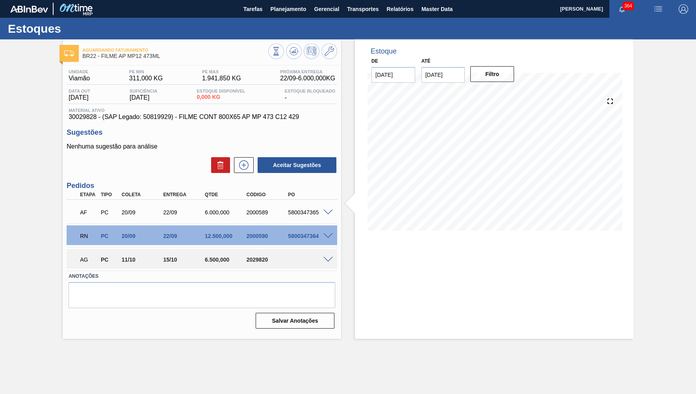
click at [260, 210] on div "2000589" at bounding box center [268, 212] width 46 height 6
click at [330, 212] on span at bounding box center [327, 213] width 9 height 6
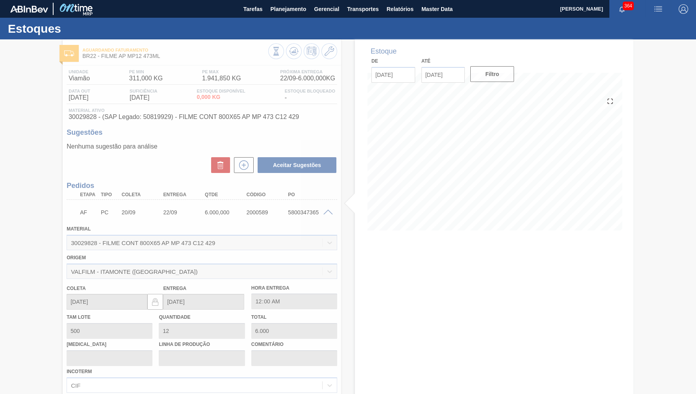
click at [201, 115] on div at bounding box center [348, 216] width 696 height 355
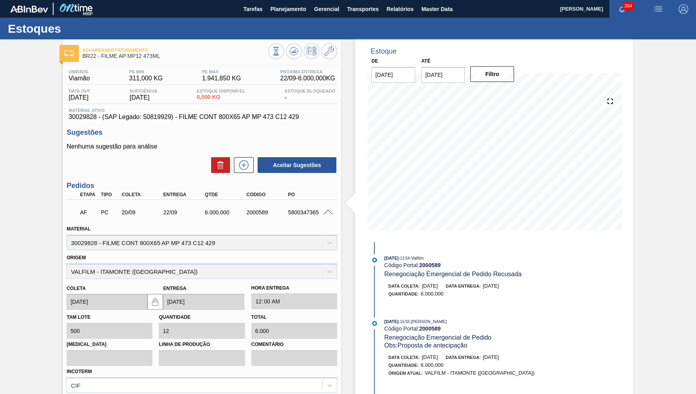
click at [220, 122] on div "Unidade Viamão PE MIN 311,000 KG PE MAX 1.941,850 KG Próxima Entrega 22/09 - 6.…" at bounding box center [202, 293] width 278 height 457
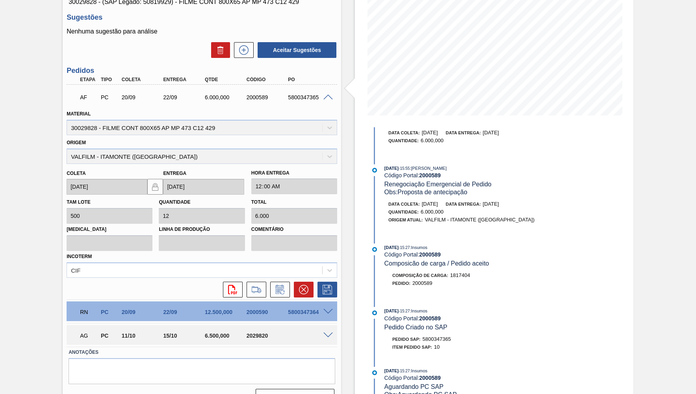
scroll to position [128, 0]
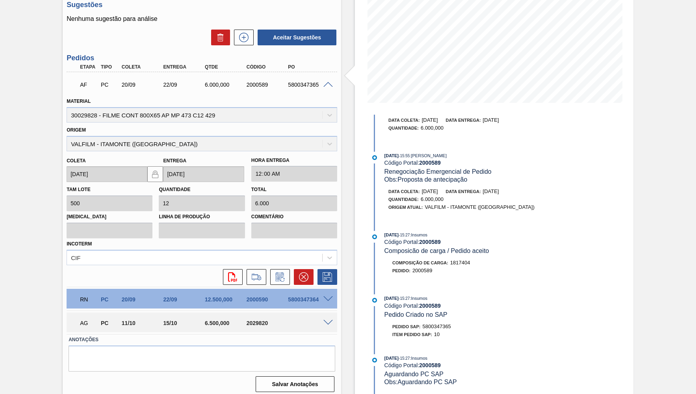
click at [333, 290] on div "RN PC 20/09 22/09 12.500,000 2000590 5800347364" at bounding box center [202, 299] width 271 height 20
click at [331, 296] on span at bounding box center [327, 299] width 9 height 6
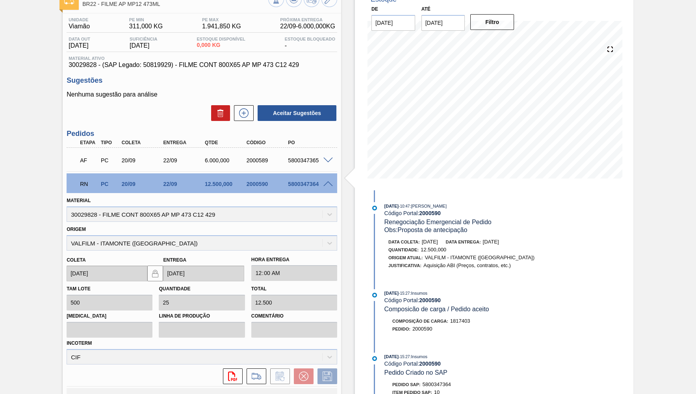
scroll to position [51, 0]
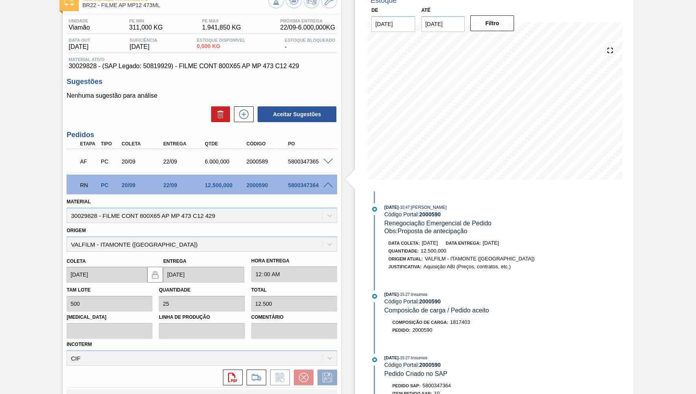
click at [326, 184] on span at bounding box center [327, 185] width 9 height 6
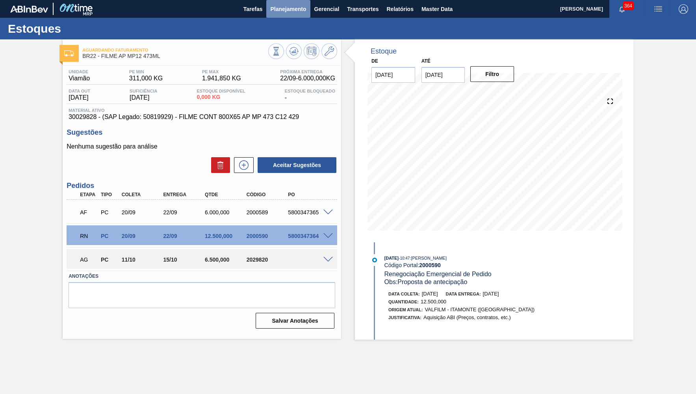
click at [280, 12] on span "Planejamento" at bounding box center [288, 8] width 36 height 9
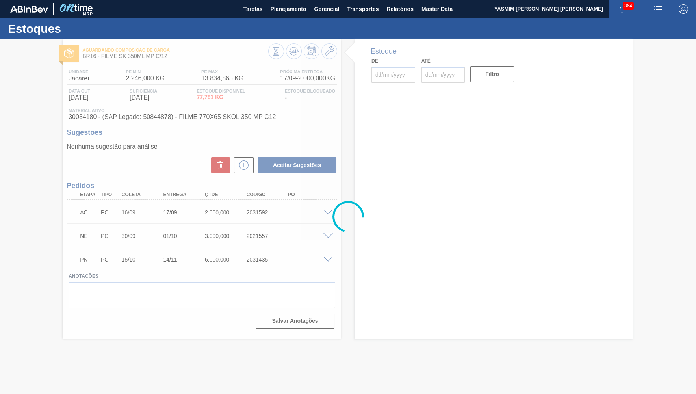
type input "[DATE]"
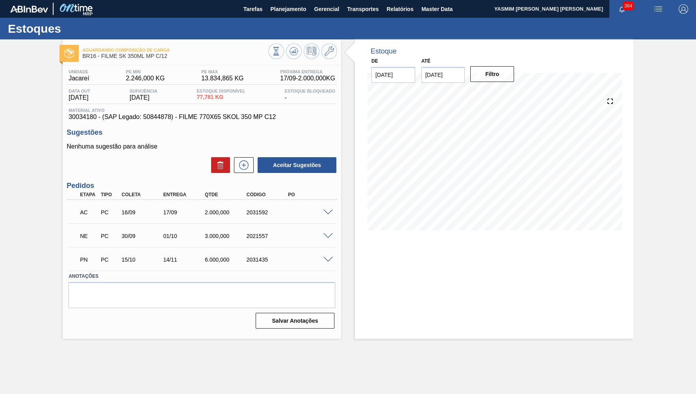
click at [326, 235] on span at bounding box center [327, 236] width 9 height 6
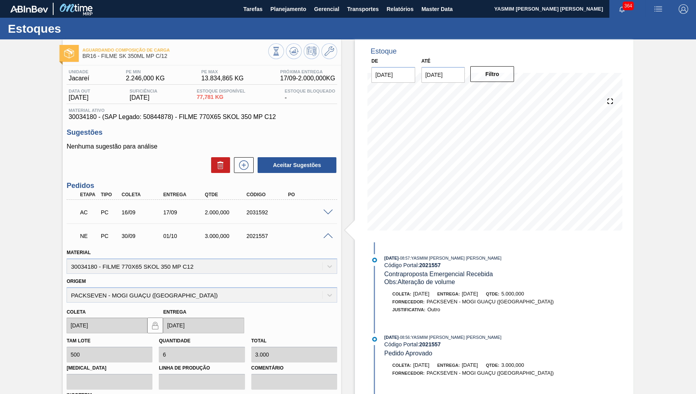
click at [326, 235] on span at bounding box center [327, 236] width 9 height 6
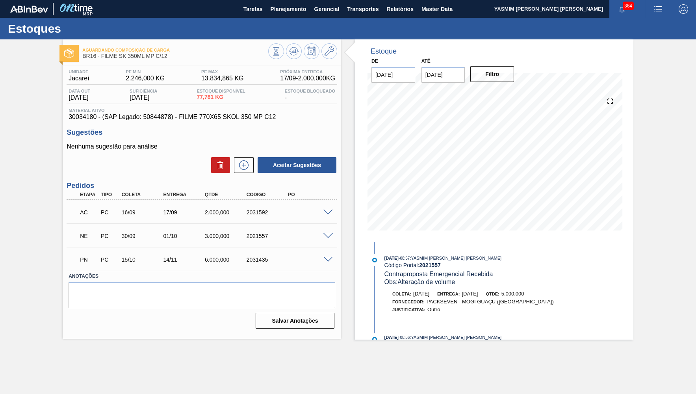
click at [333, 262] on span at bounding box center [327, 260] width 9 height 6
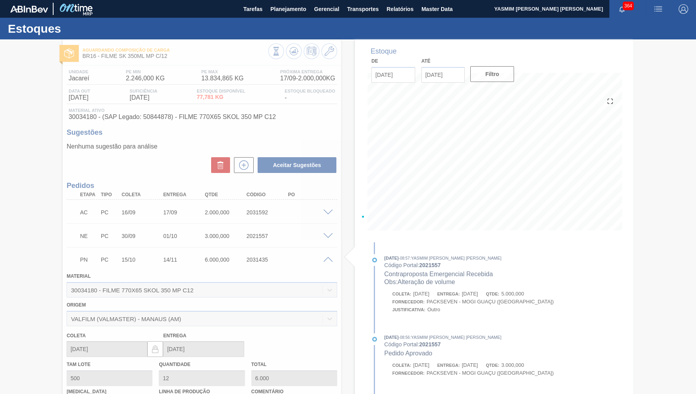
click at [329, 259] on span at bounding box center [327, 260] width 9 height 6
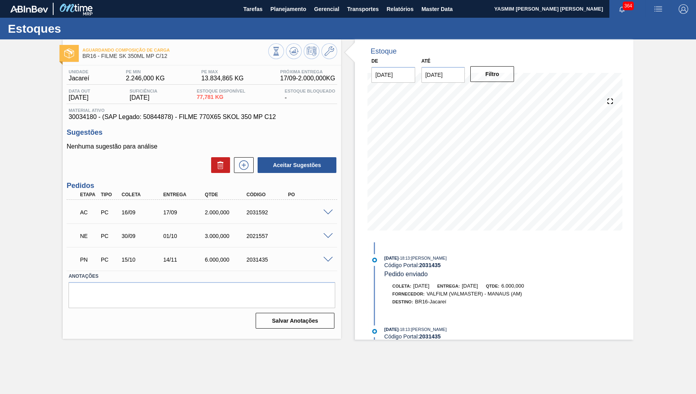
click at [329, 259] on span at bounding box center [327, 260] width 9 height 6
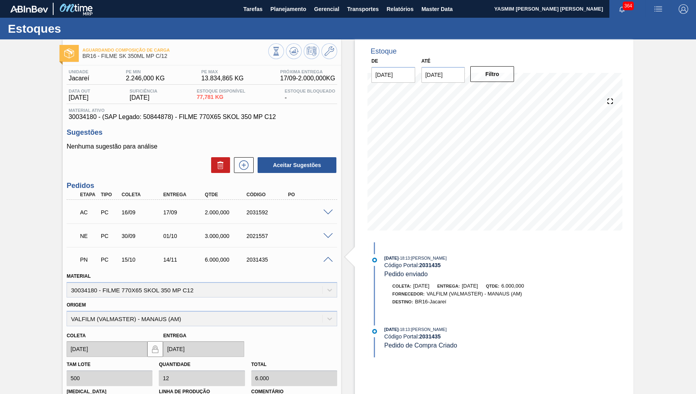
click at [329, 259] on span at bounding box center [327, 260] width 9 height 6
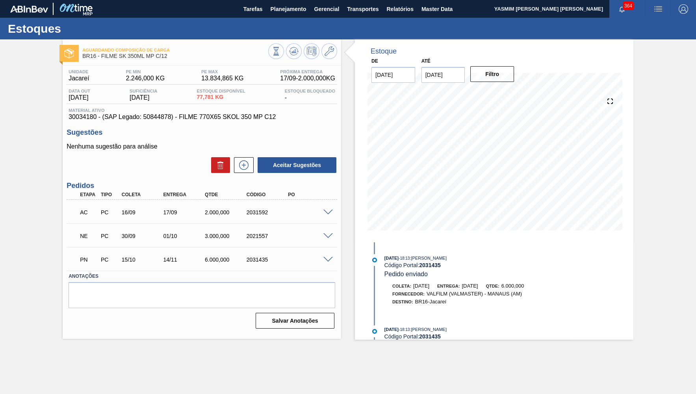
click at [327, 237] on span at bounding box center [327, 236] width 9 height 6
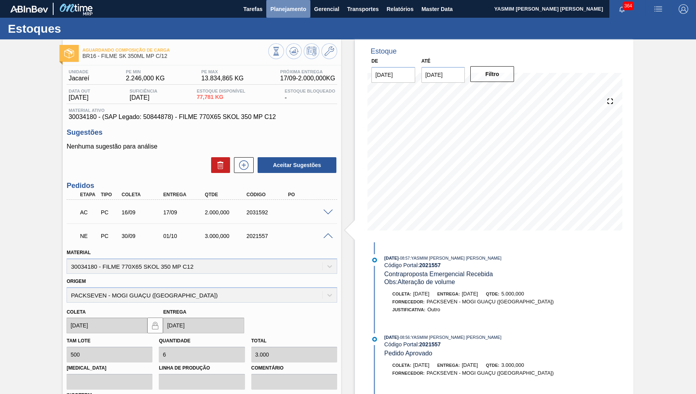
click at [281, 9] on span "Planejamento" at bounding box center [288, 8] width 36 height 9
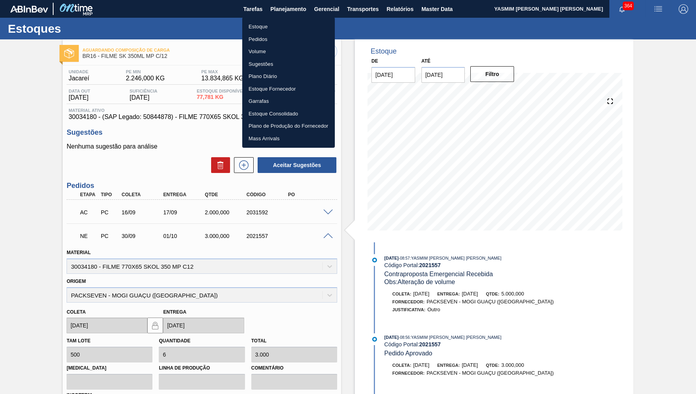
click at [260, 36] on li "Pedidos" at bounding box center [288, 39] width 93 height 13
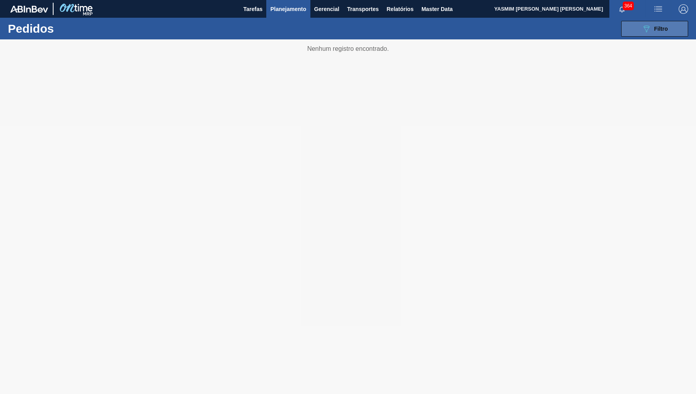
click at [656, 32] on div "089F7B8B-B2A5-4AFE-B5C0-19BA573D28AC Filtro" at bounding box center [655, 28] width 26 height 9
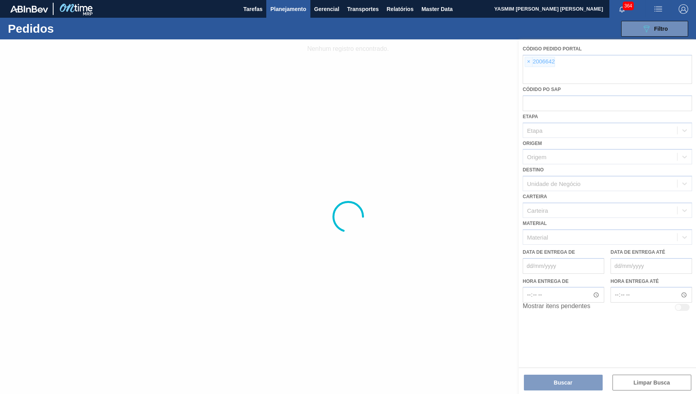
click at [526, 59] on div at bounding box center [348, 216] width 696 height 355
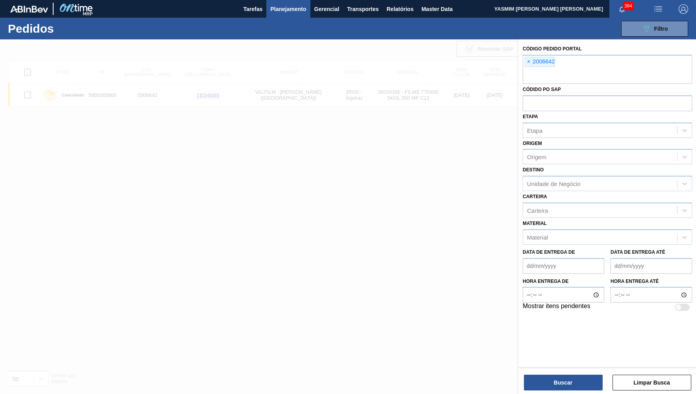
click at [526, 59] on span "×" at bounding box center [528, 61] width 7 height 9
paste input "text"
click at [528, 58] on span "×" at bounding box center [528, 61] width 7 height 9
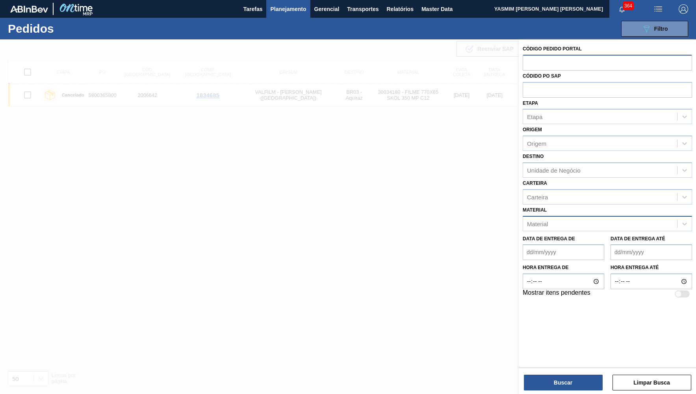
click at [570, 218] on div "Material" at bounding box center [600, 223] width 154 height 11
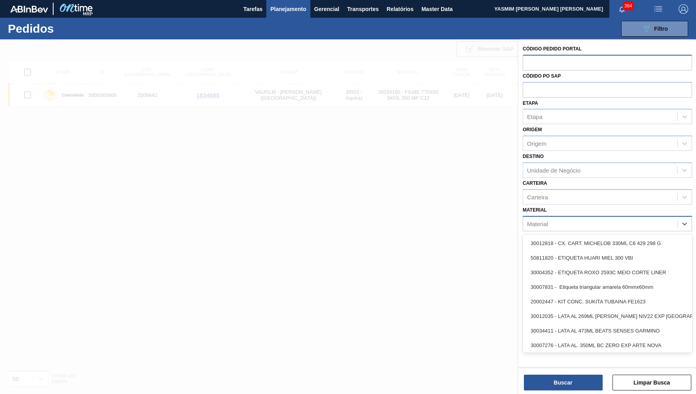
paste input "30017080"
type input "30017080"
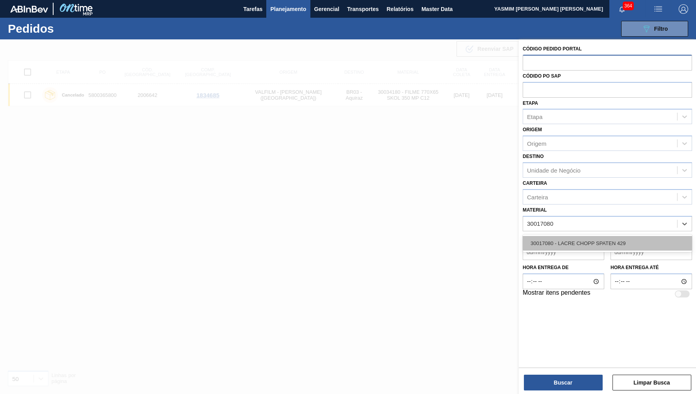
click at [570, 236] on div "30017080 - LACRE CHOPP SPATEN 429" at bounding box center [607, 243] width 169 height 15
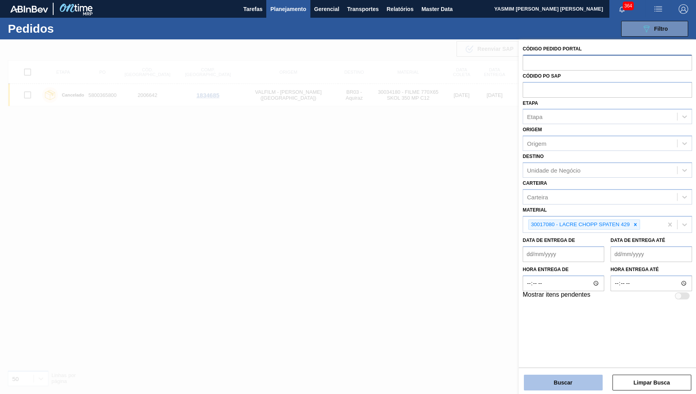
click at [558, 378] on button "Buscar" at bounding box center [563, 383] width 79 height 16
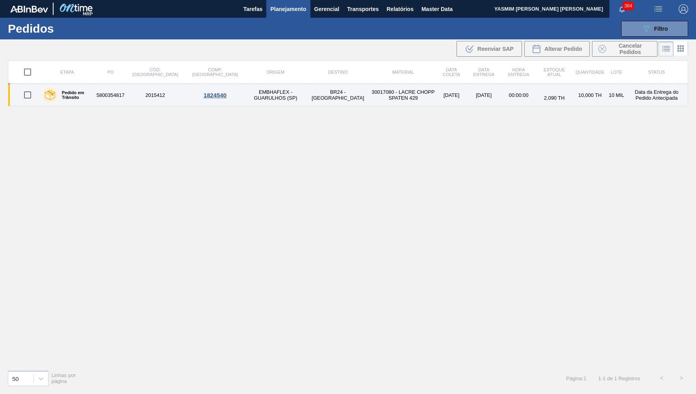
click at [546, 95] on div "2,090 TH" at bounding box center [554, 95] width 34 height 12
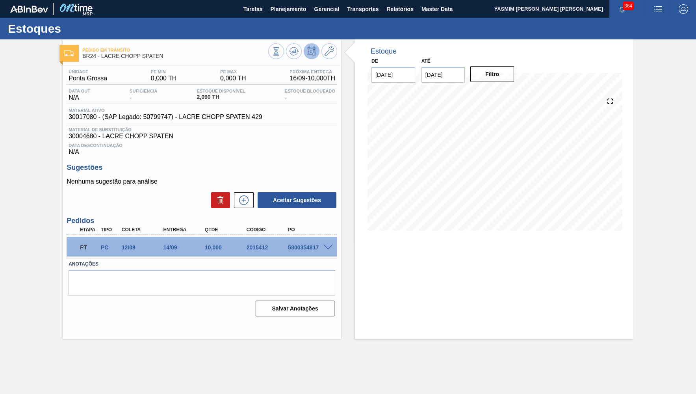
click at [332, 250] on span at bounding box center [327, 248] width 9 height 6
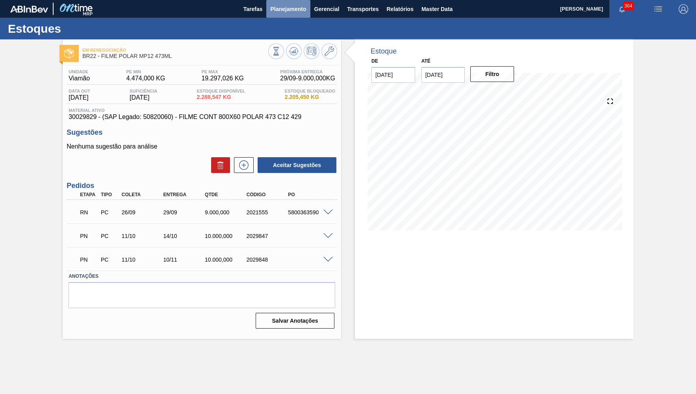
click at [282, 7] on span "Planejamento" at bounding box center [288, 8] width 36 height 9
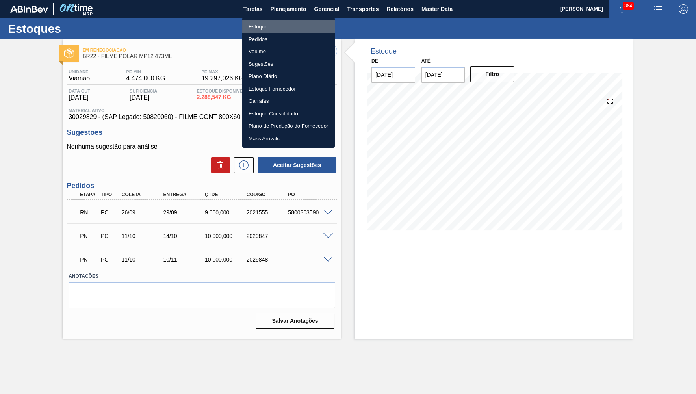
click at [294, 22] on li "Estoque" at bounding box center [288, 26] width 93 height 13
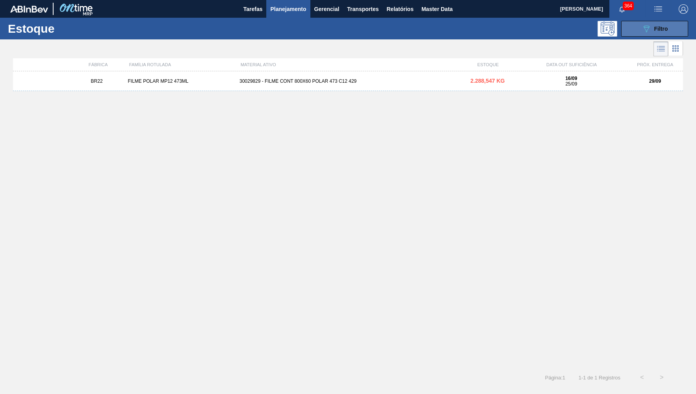
click at [672, 21] on div "Estoque 089F7B8B-B2A5-4AFE-B5C0-19BA573D28AC Filtro" at bounding box center [348, 29] width 696 height 22
click at [660, 28] on span "Filtro" at bounding box center [661, 29] width 14 height 6
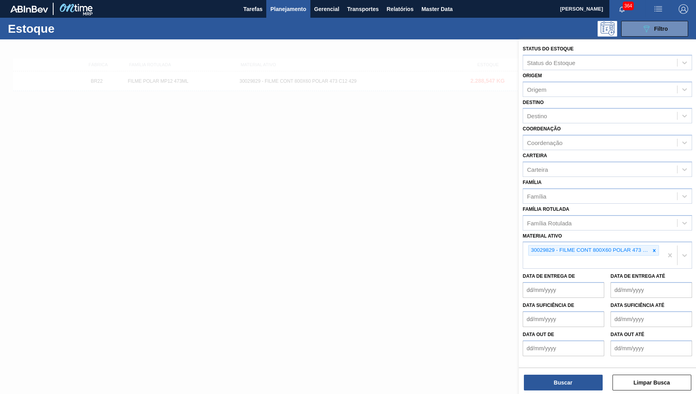
click at [656, 248] on icon at bounding box center [655, 251] width 6 height 6
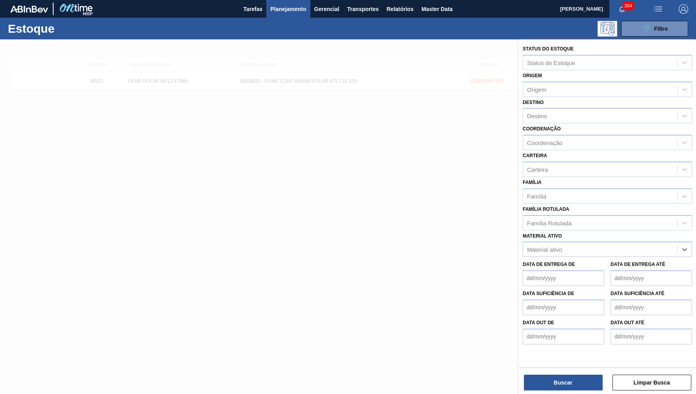
paste ativo "30033805"
type ativo "30033805"
click at [567, 262] on div "30033805 - FILME CONT 800X80 ORIG 473 MP C12 429" at bounding box center [607, 269] width 169 height 15
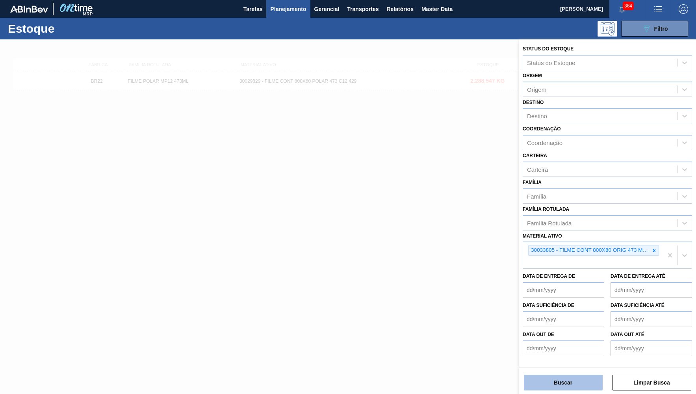
click at [568, 379] on button "Buscar" at bounding box center [563, 383] width 79 height 16
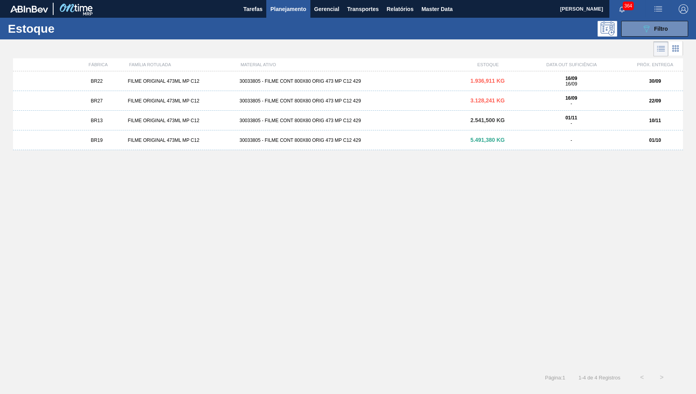
click at [115, 84] on div "BR22 FILME ORIGINAL 473ML MP C12 30033805 - FILME CONT 800X80 ORIG 473 MP C12 4…" at bounding box center [348, 81] width 670 height 20
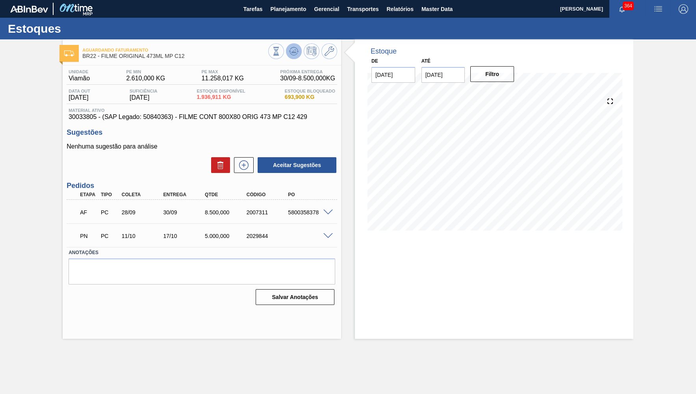
click at [299, 47] on button at bounding box center [294, 51] width 16 height 16
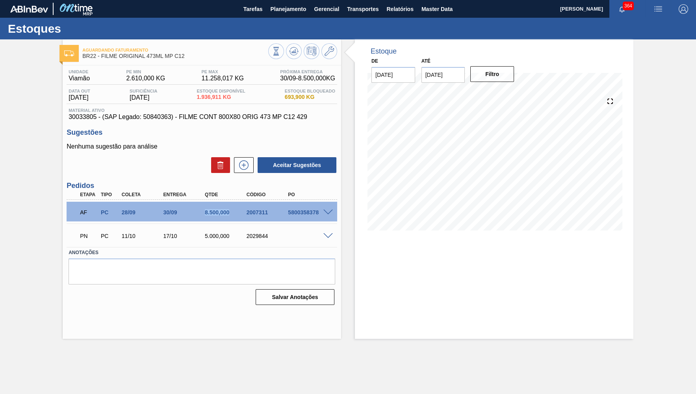
drag, startPoint x: 188, startPoint y: 217, endPoint x: 246, endPoint y: 208, distance: 58.6
click at [246, 208] on div "AF PC 28/09 30/09 8.500,000 2007311 5800358378" at bounding box center [200, 212] width 250 height 16
click at [441, 74] on input "[DATE]" at bounding box center [443, 75] width 44 height 16
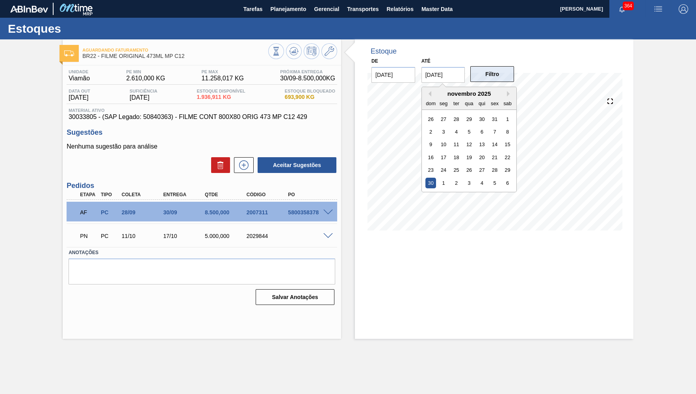
click at [490, 66] on button "Filtro" at bounding box center [492, 74] width 44 height 16
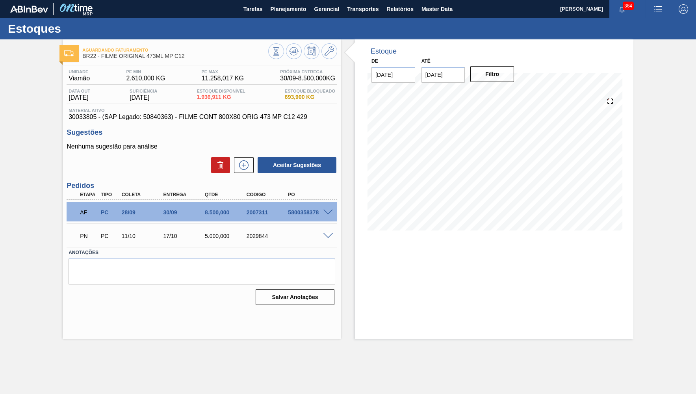
click at [165, 212] on div "30/09" at bounding box center [184, 212] width 46 height 6
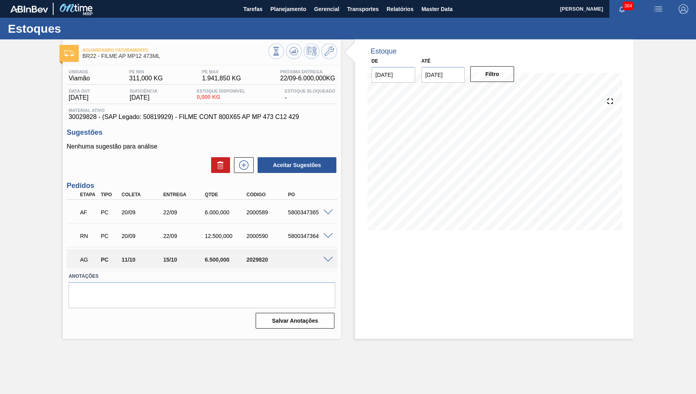
click at [290, 18] on div "Estoques" at bounding box center [348, 29] width 696 height 22
click at [284, 9] on span "Planejamento" at bounding box center [288, 8] width 36 height 9
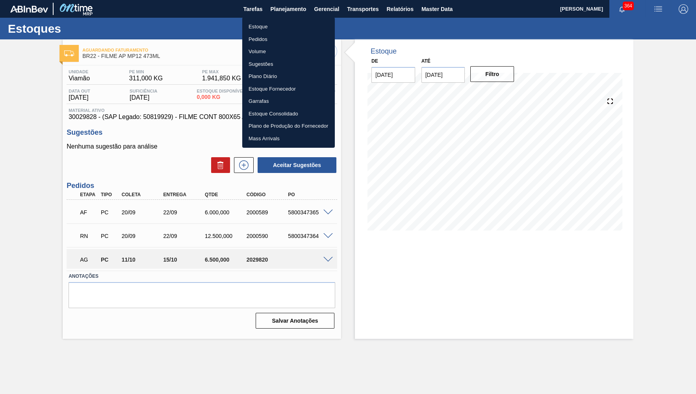
click at [278, 25] on li "Estoque" at bounding box center [288, 26] width 93 height 13
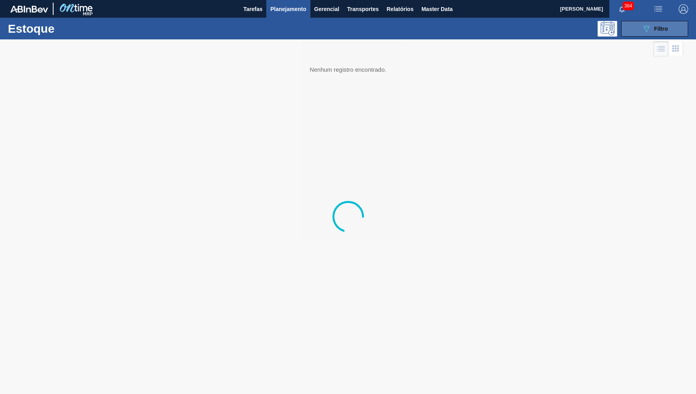
click at [685, 26] on button "089F7B8B-B2A5-4AFE-B5C0-19BA573D28AC Filtro" at bounding box center [654, 29] width 67 height 16
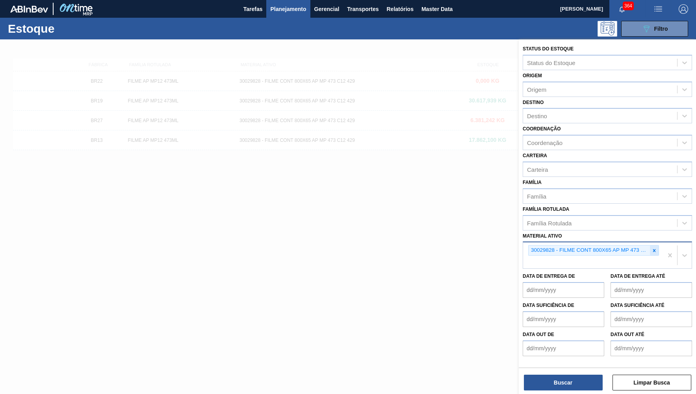
click at [655, 249] on icon at bounding box center [654, 250] width 3 height 3
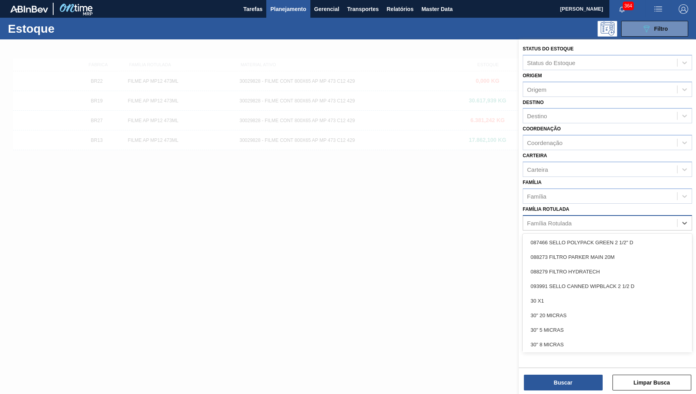
click at [608, 217] on div "Família Rotulada" at bounding box center [600, 222] width 154 height 11
type Rotulada "chopp"
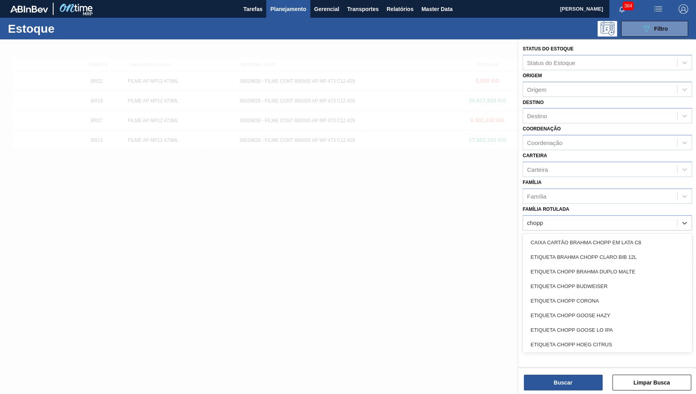
click at [637, 235] on div "CAIXA CARTÃO BRAHMA CHOPP EM LATA C8" at bounding box center [607, 242] width 169 height 15
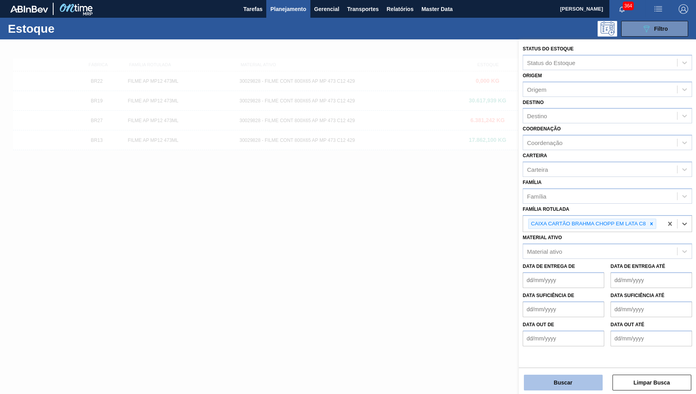
click at [543, 382] on button "Buscar" at bounding box center [563, 383] width 79 height 16
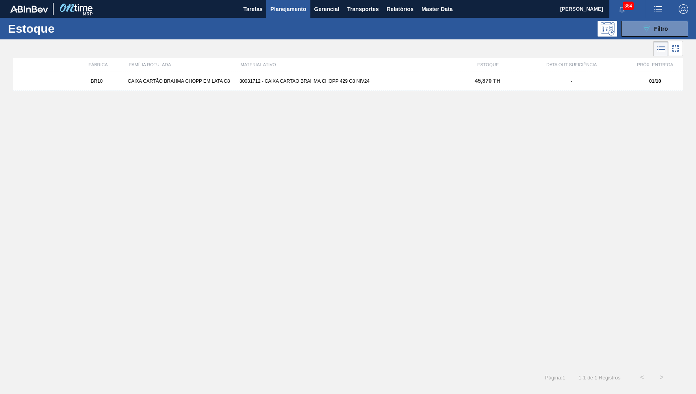
click at [309, 85] on div "BR10 CAIXA CARTÃO BRAHMA CHOPP EM LATA C8 30031712 - CAIXA CARTAO BRAHMA CHOPP …" at bounding box center [348, 81] width 670 height 20
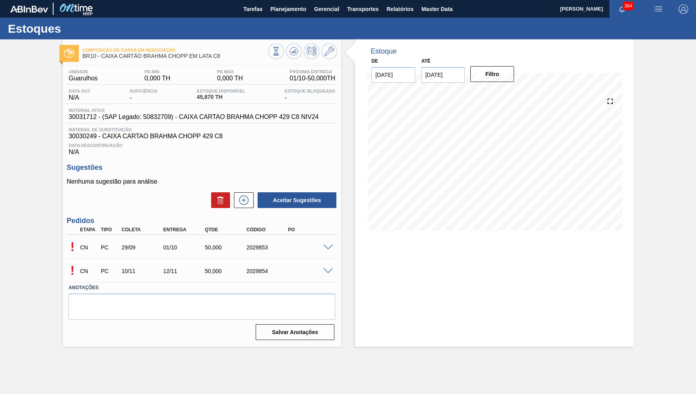
click at [332, 247] on span at bounding box center [327, 248] width 9 height 6
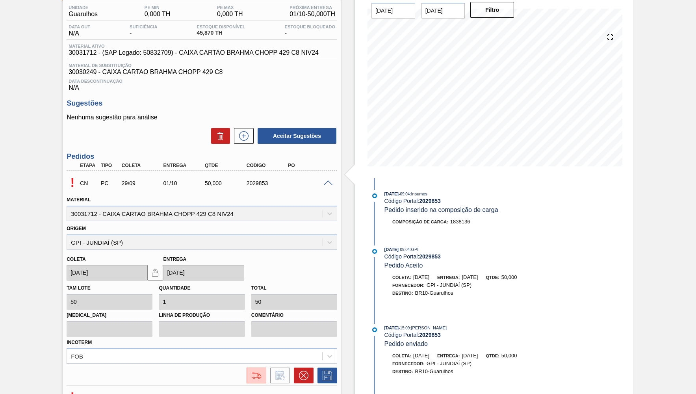
scroll to position [115, 0]
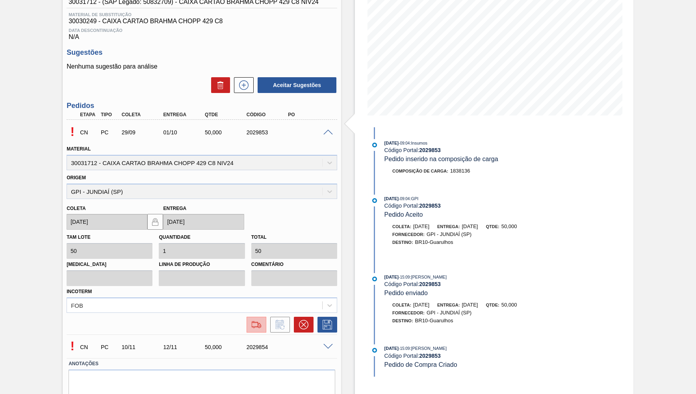
click at [260, 320] on img at bounding box center [256, 324] width 13 height 9
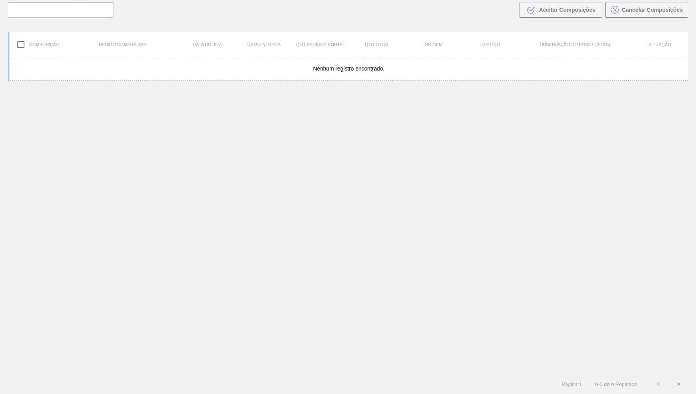
scroll to position [55, 0]
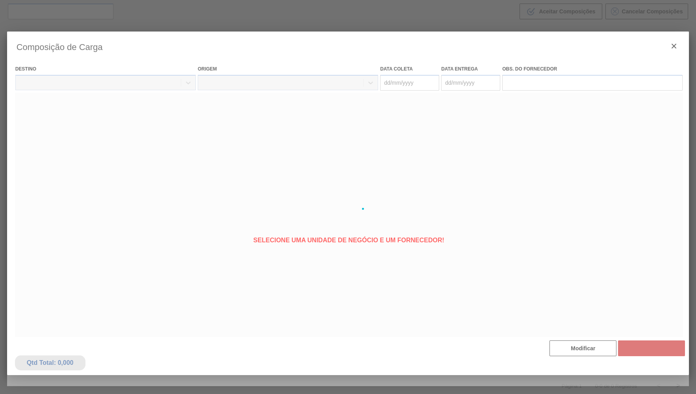
type coleta "[DATE]"
type entrega "[DATE]"
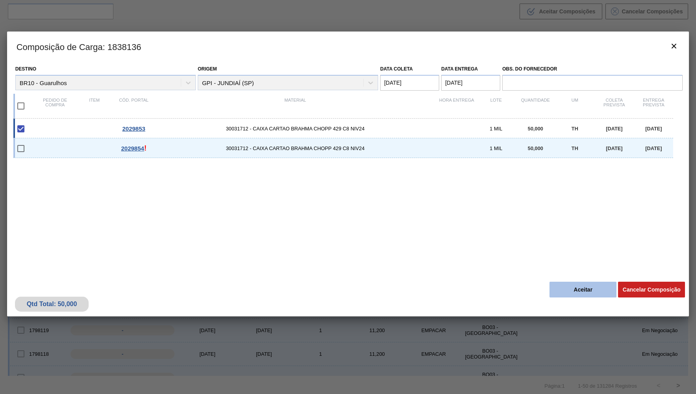
click at [581, 283] on button "Aceitar" at bounding box center [582, 290] width 67 height 16
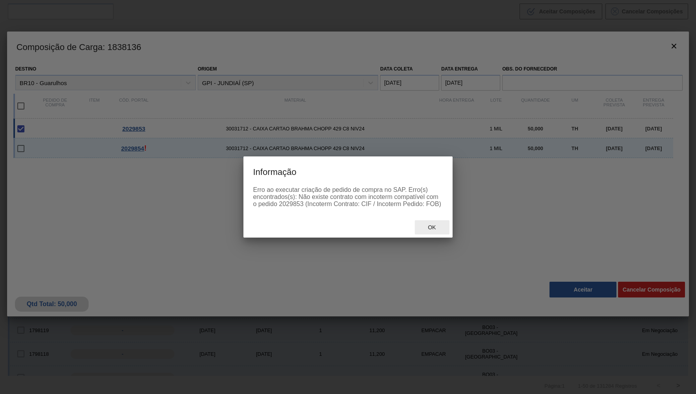
click at [438, 234] on div "Ok" at bounding box center [432, 227] width 35 height 15
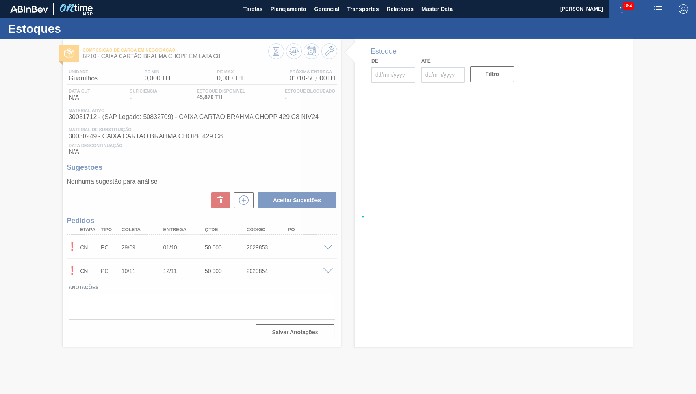
type input "[DATE]"
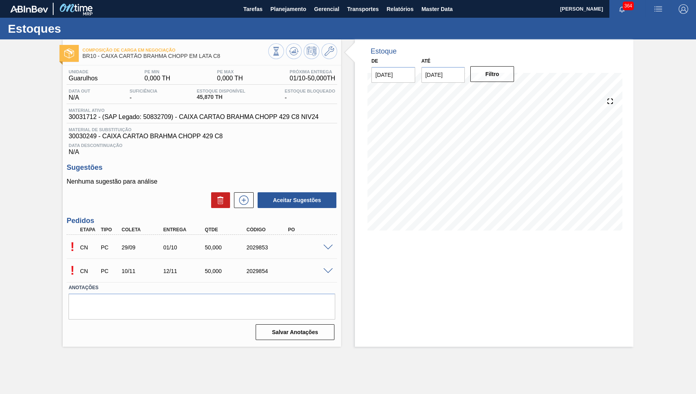
click at [323, 270] on span at bounding box center [327, 271] width 9 height 6
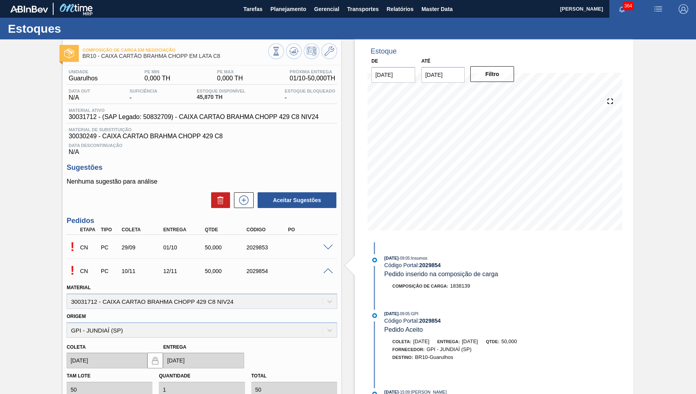
scroll to position [139, 0]
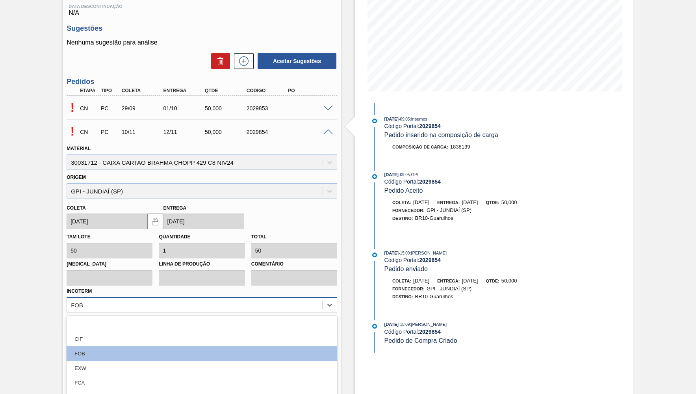
click at [228, 298] on div "option focused, 1 of 12. 12 results available. Use Up and Down to choose option…" at bounding box center [202, 304] width 271 height 15
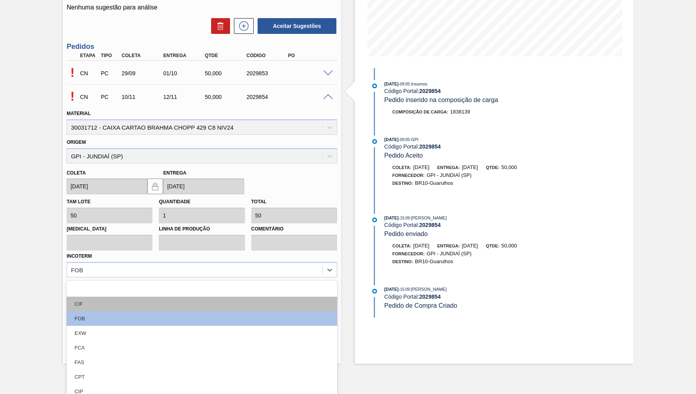
click at [191, 299] on div "CIF" at bounding box center [202, 304] width 271 height 15
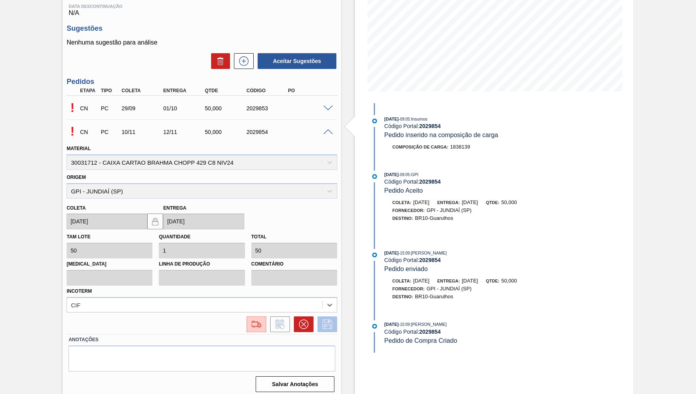
click at [331, 319] on icon at bounding box center [327, 323] width 13 height 9
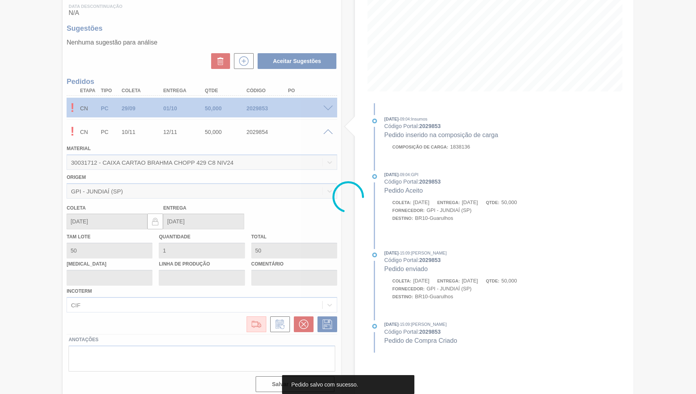
scroll to position [0, 0]
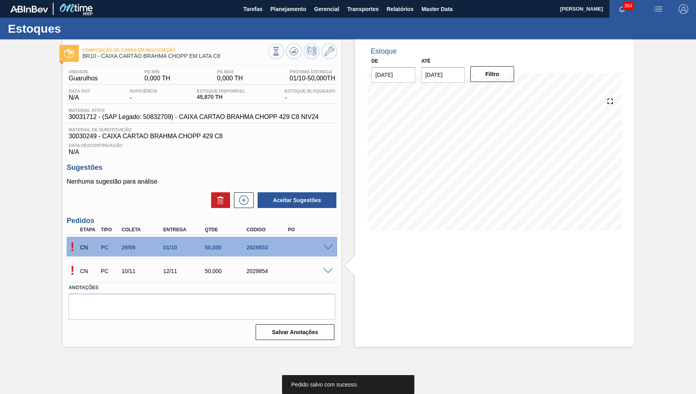
click at [329, 249] on span at bounding box center [327, 248] width 9 height 6
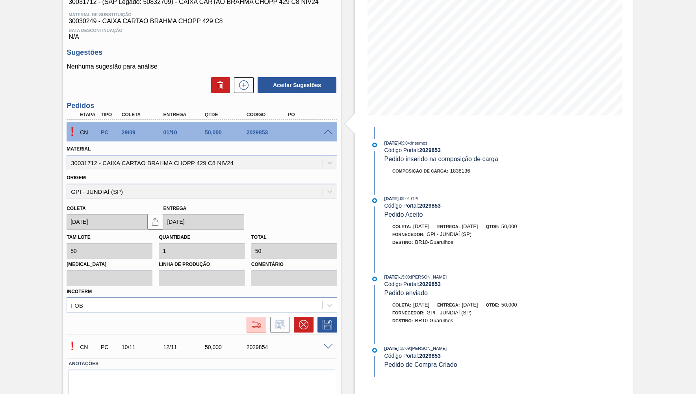
click at [111, 297] on div "FOB" at bounding box center [202, 304] width 271 height 15
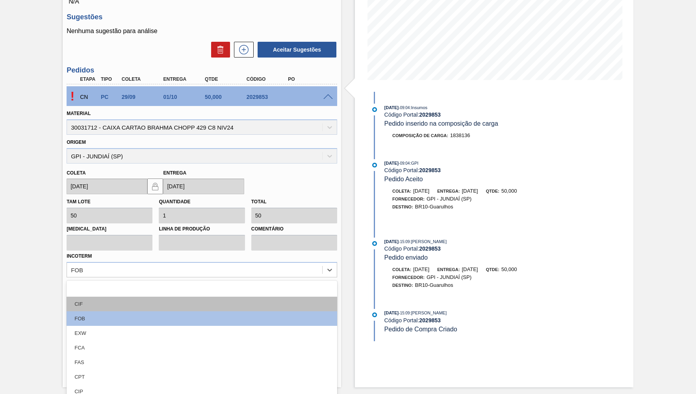
click at [96, 301] on div "CIF" at bounding box center [202, 304] width 271 height 15
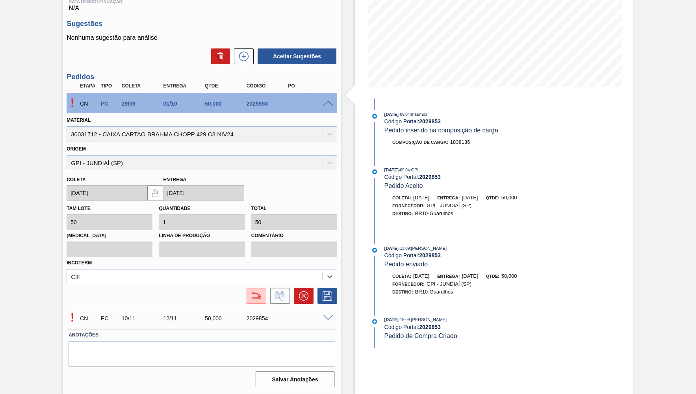
scroll to position [139, 0]
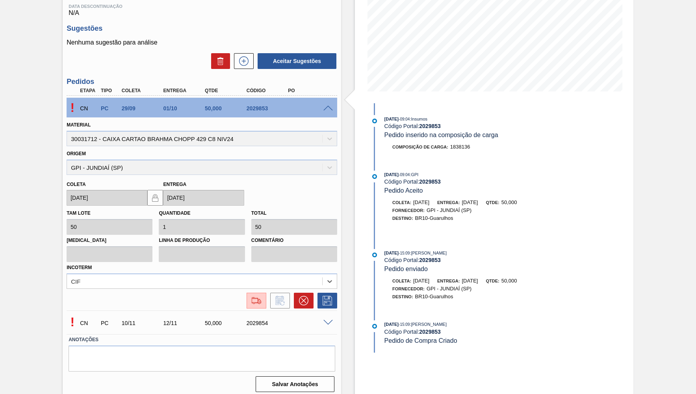
click at [339, 295] on div at bounding box center [201, 299] width 277 height 20
click at [329, 296] on icon at bounding box center [327, 300] width 13 height 9
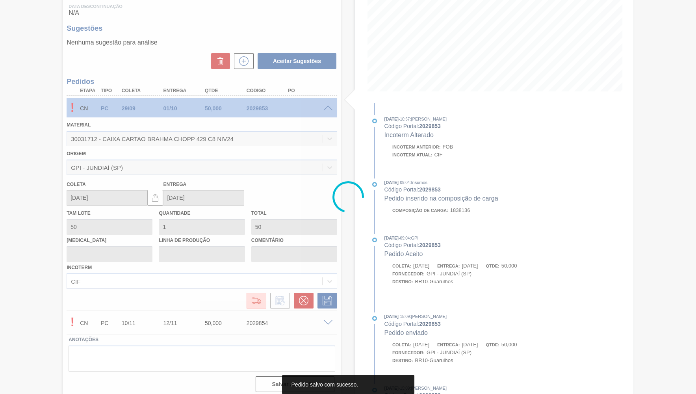
scroll to position [0, 0]
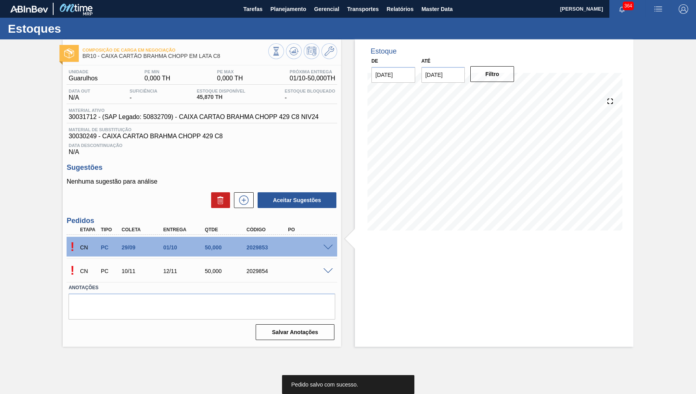
click at [331, 246] on span at bounding box center [327, 248] width 9 height 6
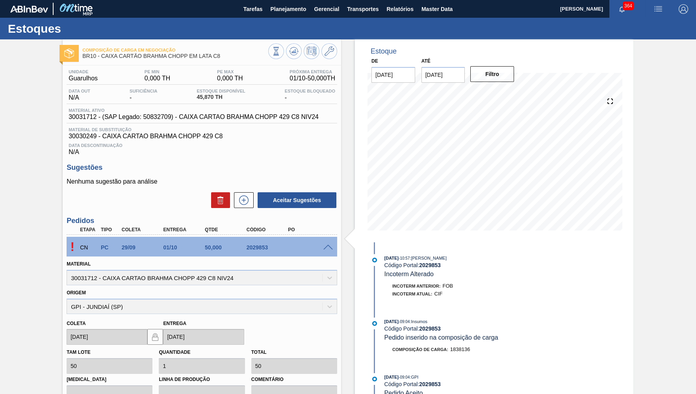
scroll to position [115, 0]
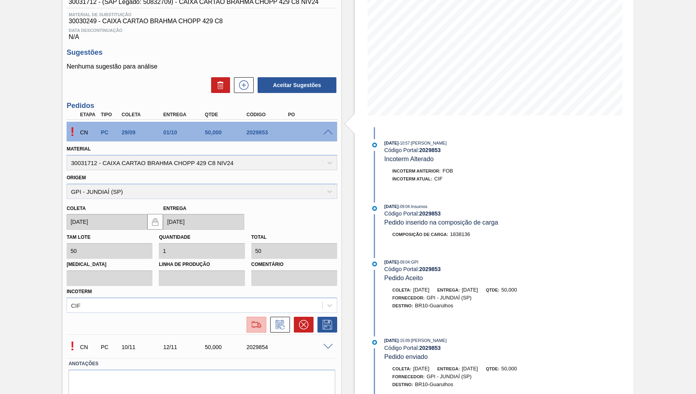
click at [258, 321] on img at bounding box center [256, 324] width 13 height 9
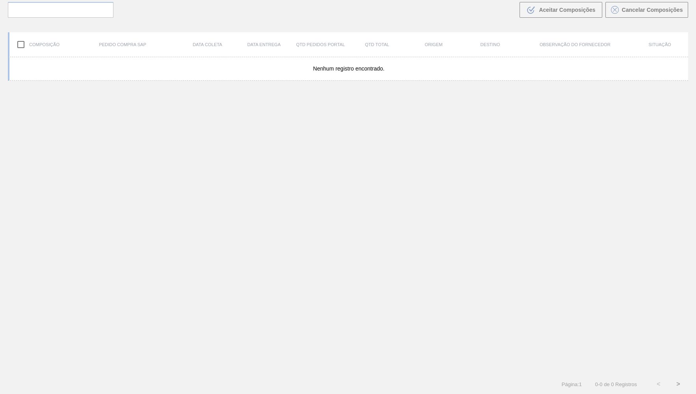
scroll to position [55, 0]
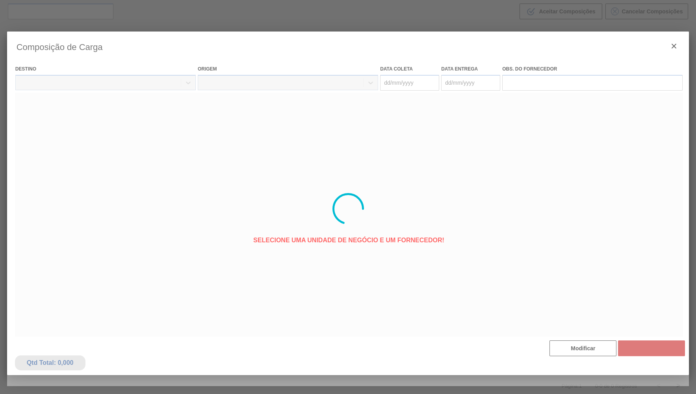
type coleta "[DATE]"
type entrega "[DATE]"
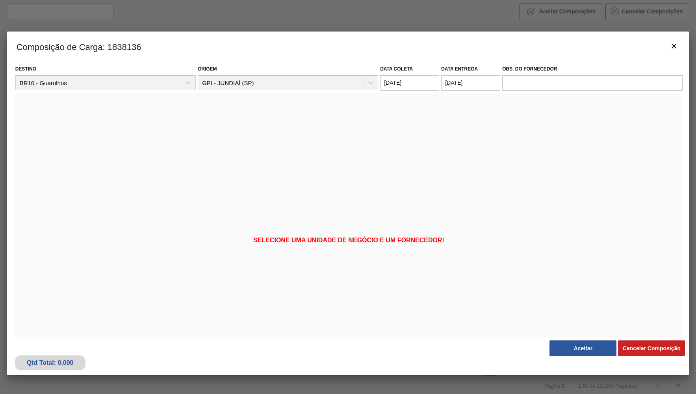
click at [581, 340] on div "Qtd Total: 0,000 Cancelar Composição Aceitar" at bounding box center [348, 355] width 682 height 39
click at [583, 342] on button "Aceitar" at bounding box center [582, 348] width 67 height 16
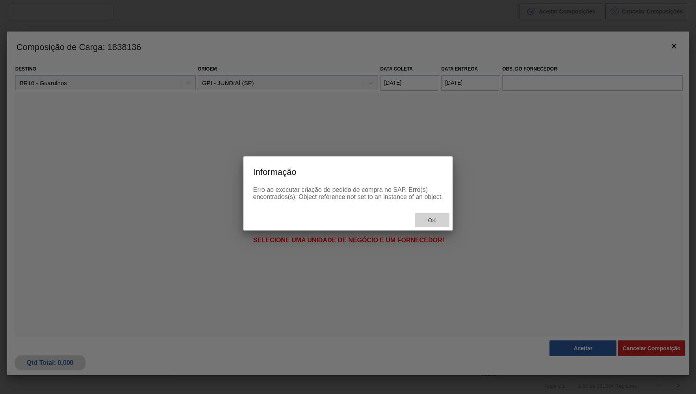
click at [425, 223] on span "Ok" at bounding box center [431, 220] width 20 height 6
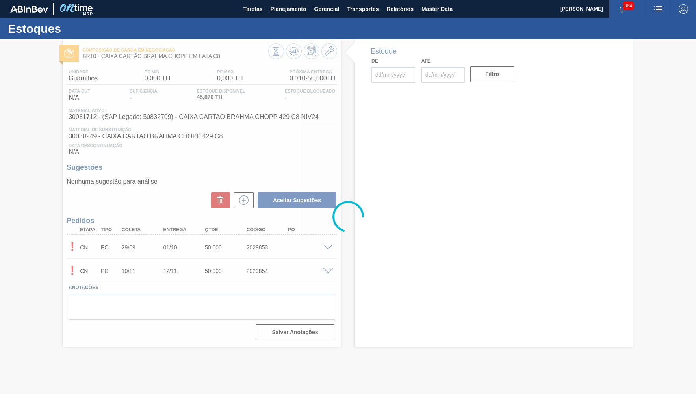
type input "[DATE]"
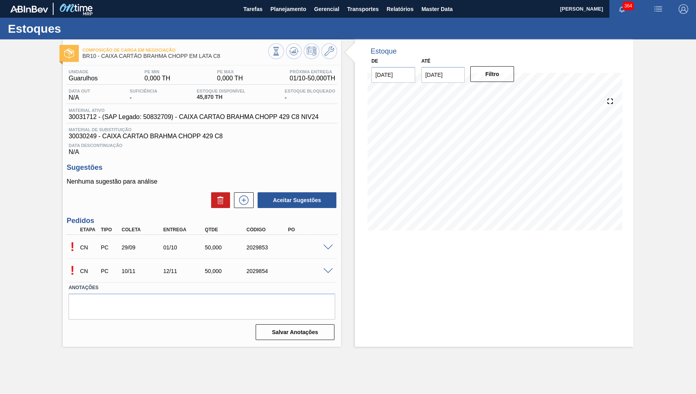
click at [328, 273] on span at bounding box center [327, 271] width 9 height 6
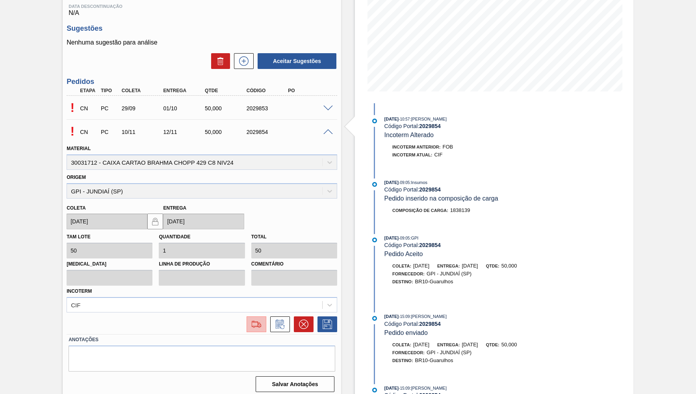
click at [255, 321] on img at bounding box center [256, 323] width 13 height 9
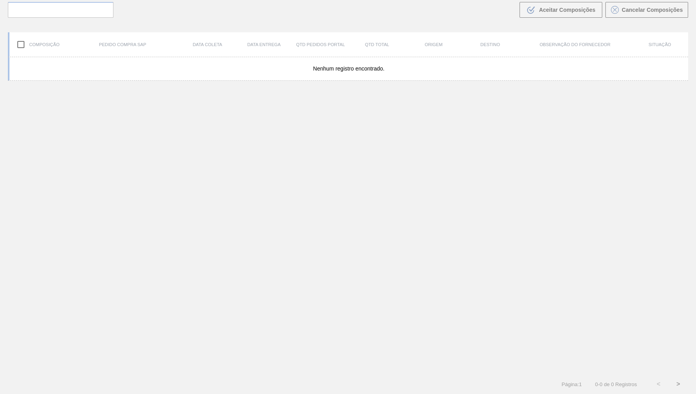
scroll to position [55, 0]
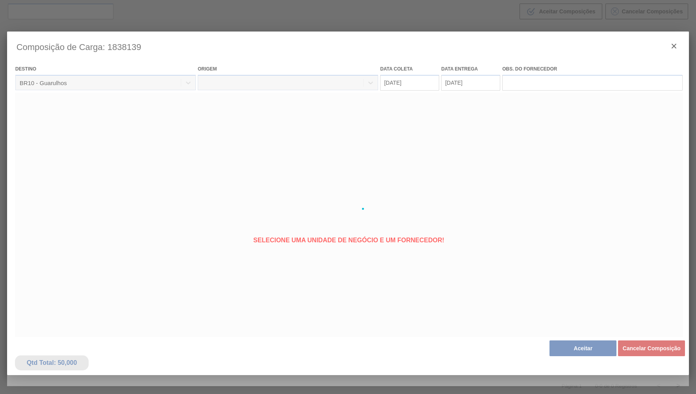
type coleta "[DATE]"
type entrega "[DATE]"
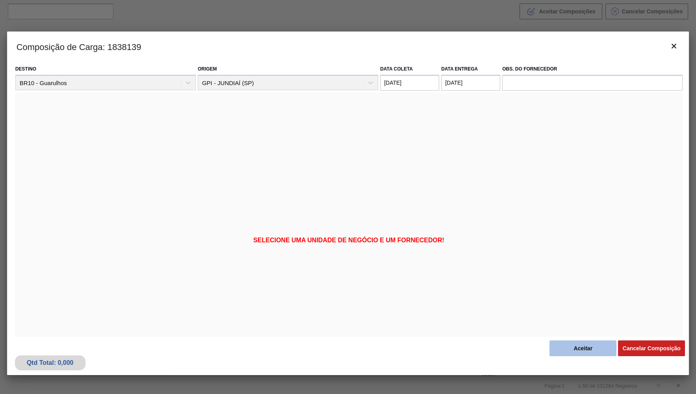
click at [571, 344] on button "Aceitar" at bounding box center [582, 348] width 67 height 16
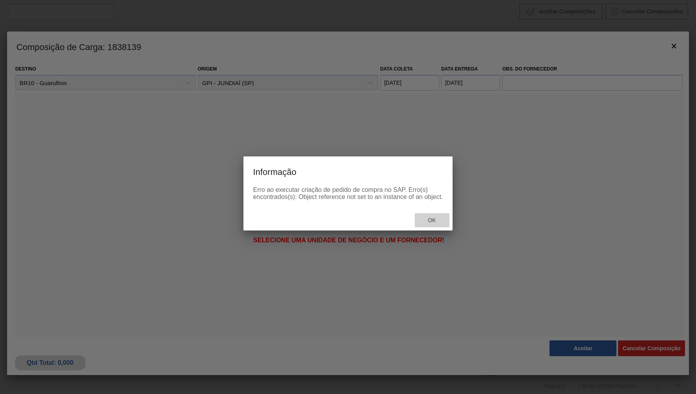
click at [427, 223] on div "Ok" at bounding box center [432, 220] width 35 height 15
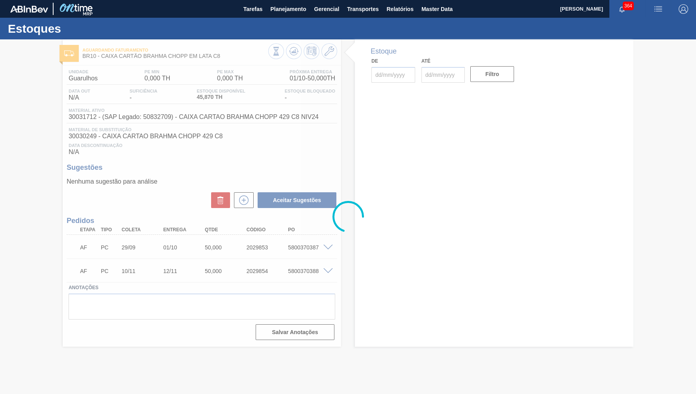
type input "[DATE]"
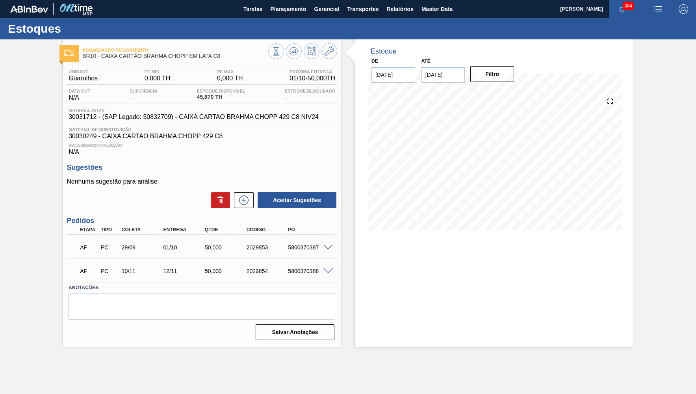
click at [322, 246] on div at bounding box center [329, 247] width 16 height 6
click at [288, 54] on button at bounding box center [294, 51] width 16 height 16
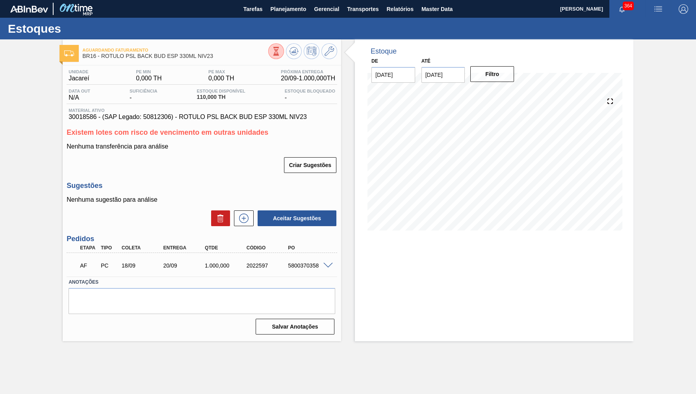
click at [295, 267] on div "5800370358" at bounding box center [309, 265] width 46 height 6
copy div "5800370358"
click at [330, 264] on span at bounding box center [327, 266] width 9 height 6
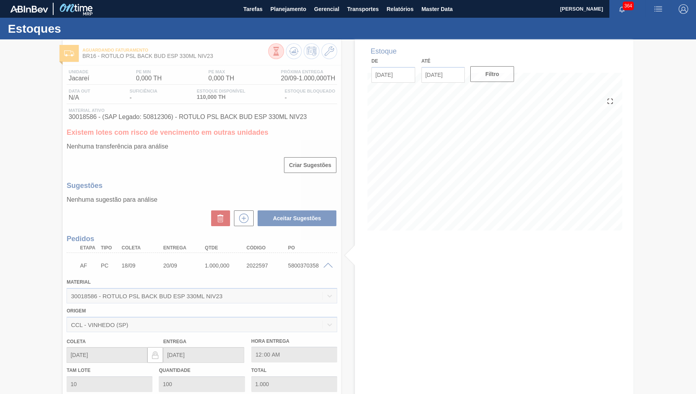
click at [327, 263] on div at bounding box center [348, 216] width 696 height 355
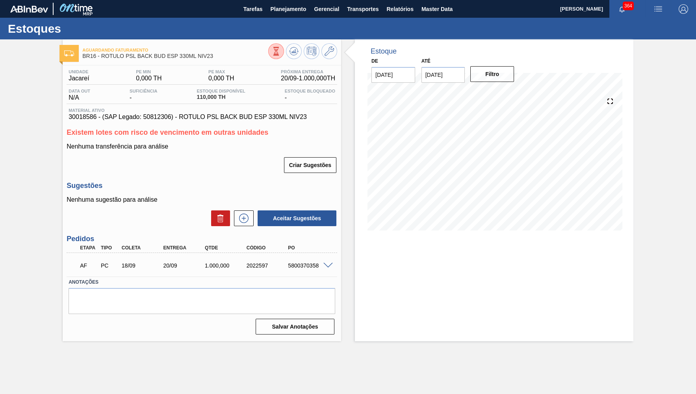
click at [327, 263] on span at bounding box center [327, 266] width 9 height 6
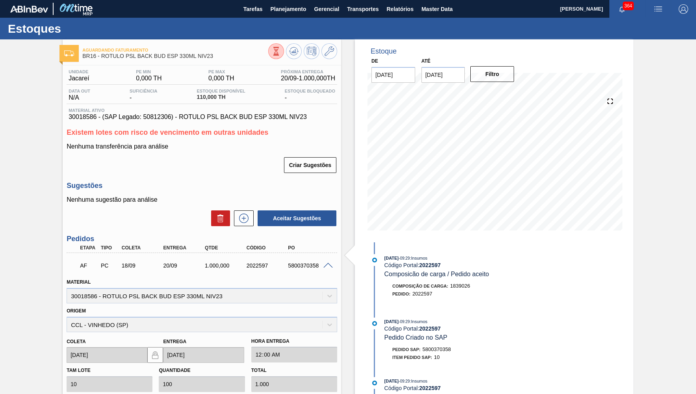
click at [328, 264] on span at bounding box center [327, 266] width 9 height 6
